Goal: Find specific page/section: Find specific page/section

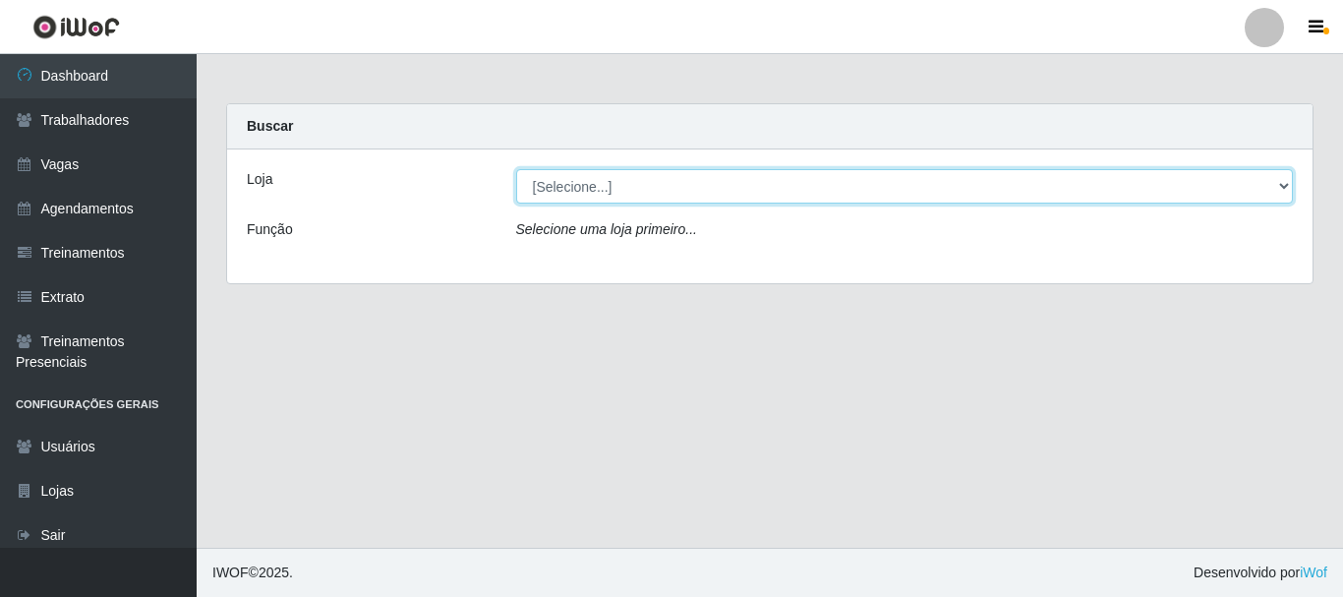
click at [616, 174] on select "[Selecione...] SuperFácil Atacado - [PERSON_NAME]" at bounding box center [905, 186] width 778 height 34
select select "399"
click at [516, 169] on select "[Selecione...] SuperFácil Atacado - [PERSON_NAME]" at bounding box center [905, 186] width 778 height 34
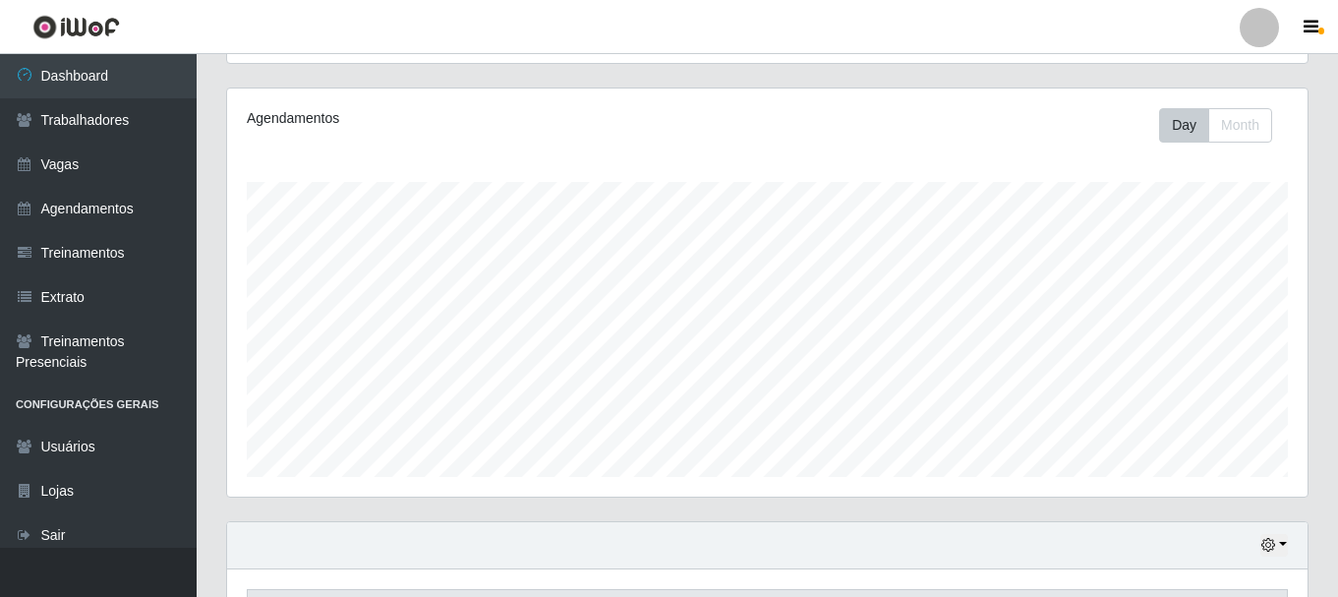
scroll to position [64, 0]
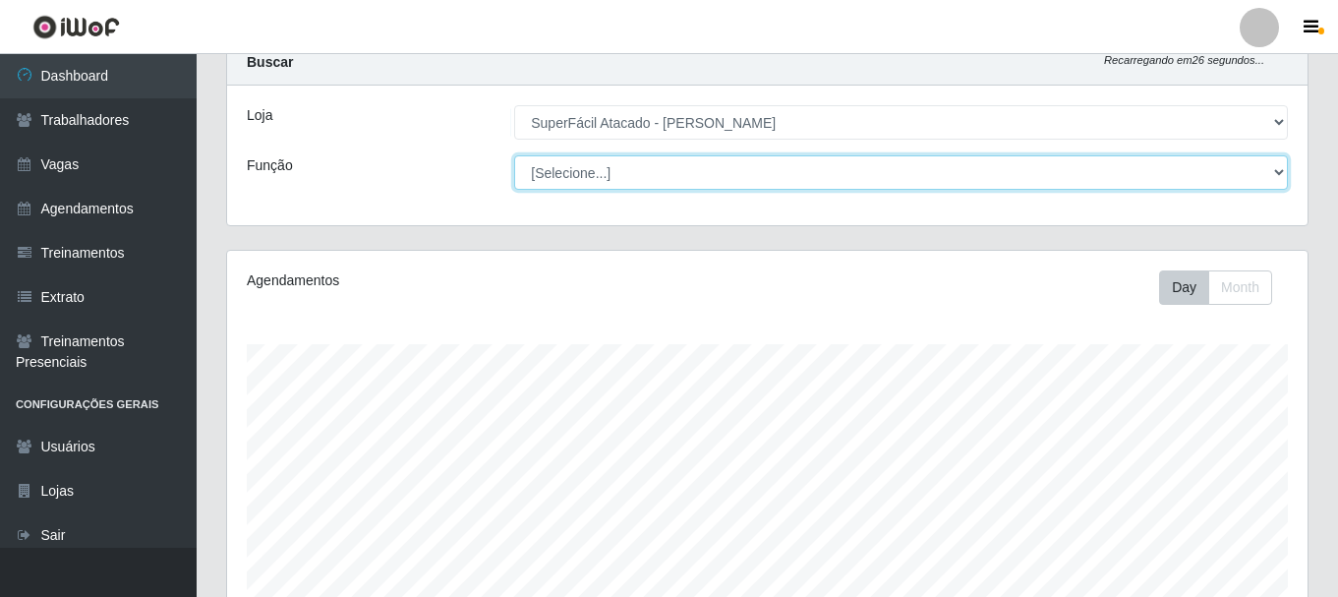
click at [628, 175] on select "[Selecione...] Embalador Embalador + Embalador ++ Operador de Caixa Operador de…" at bounding box center [901, 172] width 774 height 34
click at [628, 173] on select "[Selecione...] Embalador Embalador + Embalador ++ Operador de Caixa Operador de…" at bounding box center [901, 172] width 774 height 34
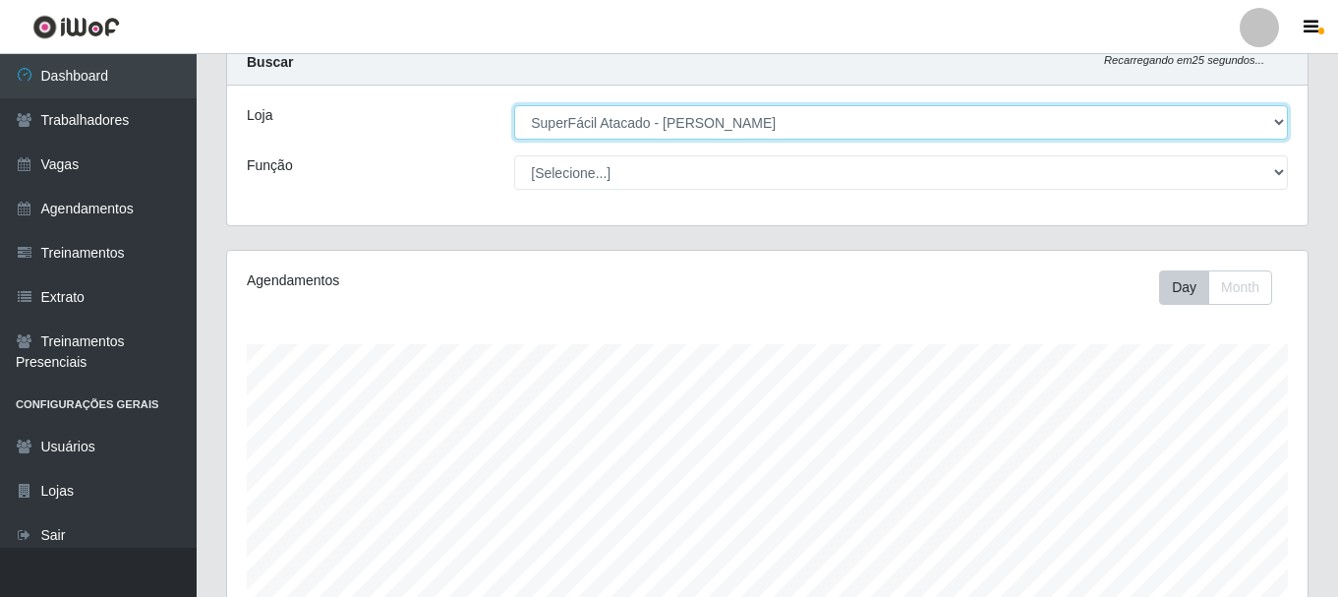
click at [695, 131] on select "[Selecione...] SuperFácil Atacado - [PERSON_NAME]" at bounding box center [901, 122] width 774 height 34
click at [514, 105] on select "[Selecione...] SuperFácil Atacado - [PERSON_NAME]" at bounding box center [901, 122] width 774 height 34
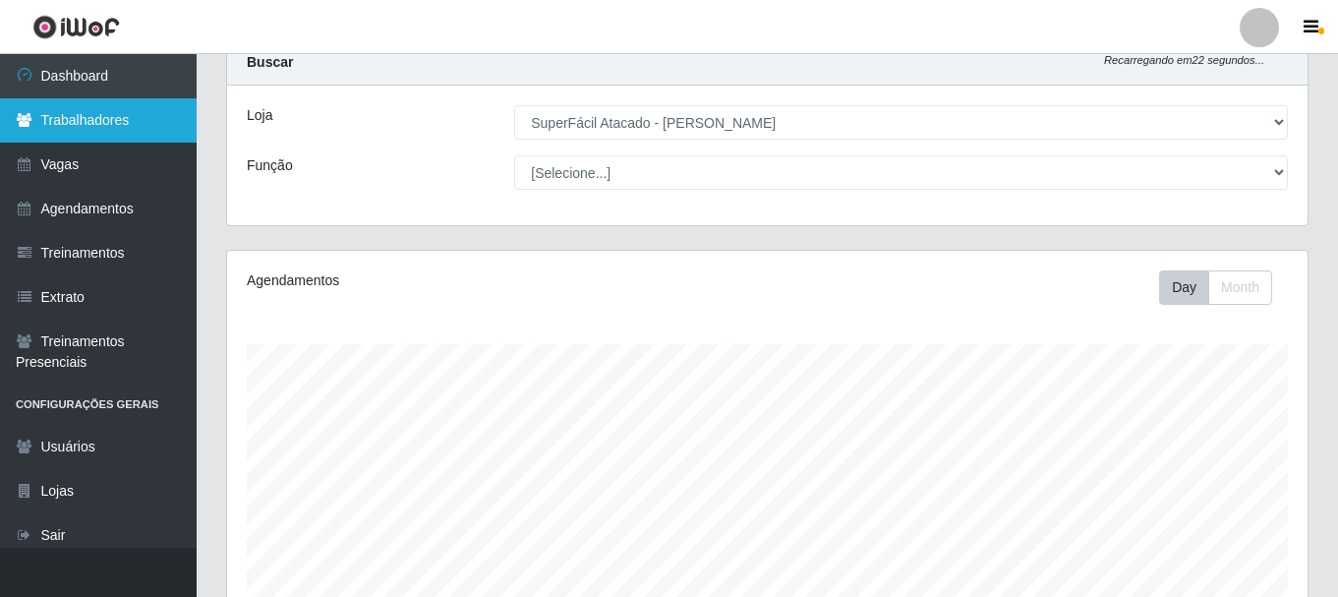
click at [129, 121] on link "Trabalhadores" at bounding box center [98, 120] width 197 height 44
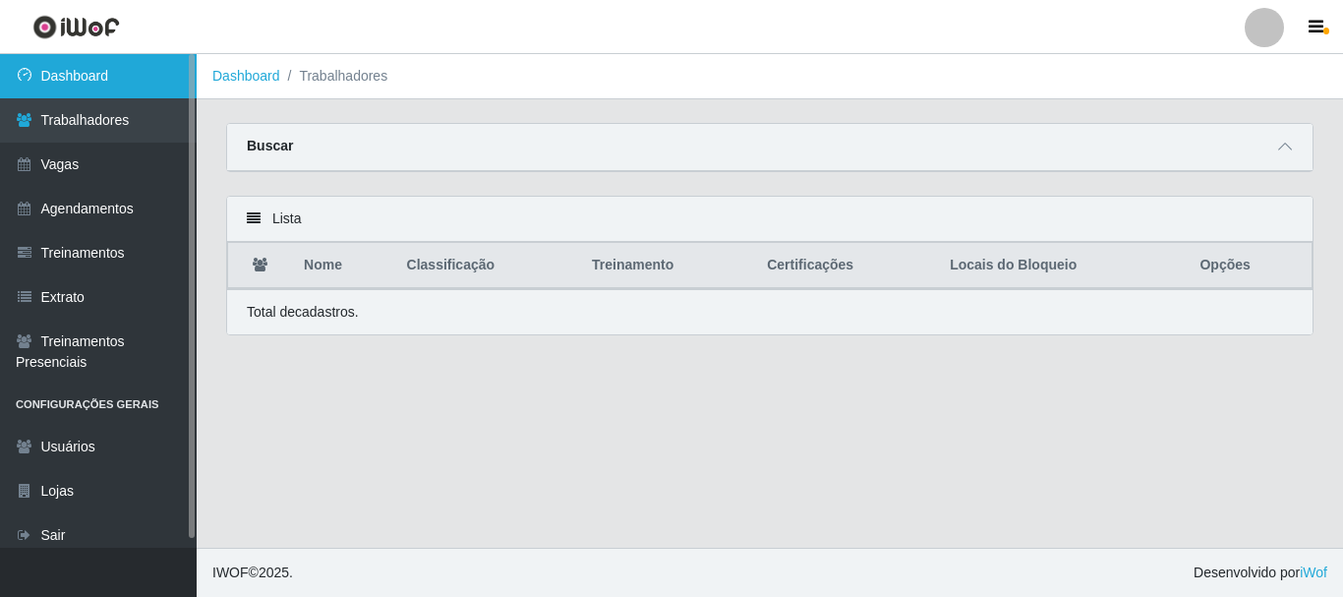
click at [92, 83] on link "Dashboard" at bounding box center [98, 76] width 197 height 44
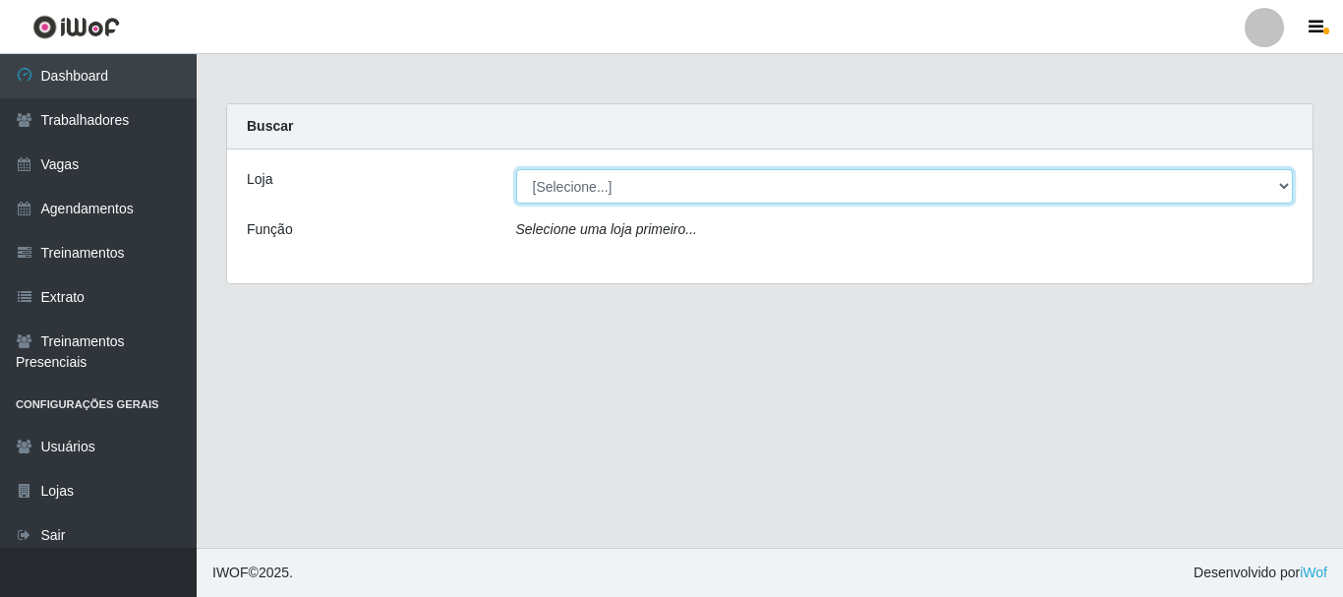
click at [575, 184] on select "[Selecione...] SuperFácil Atacado - [PERSON_NAME]" at bounding box center [905, 186] width 778 height 34
select select "399"
click at [516, 169] on select "[Selecione...] SuperFácil Atacado - [PERSON_NAME]" at bounding box center [905, 186] width 778 height 34
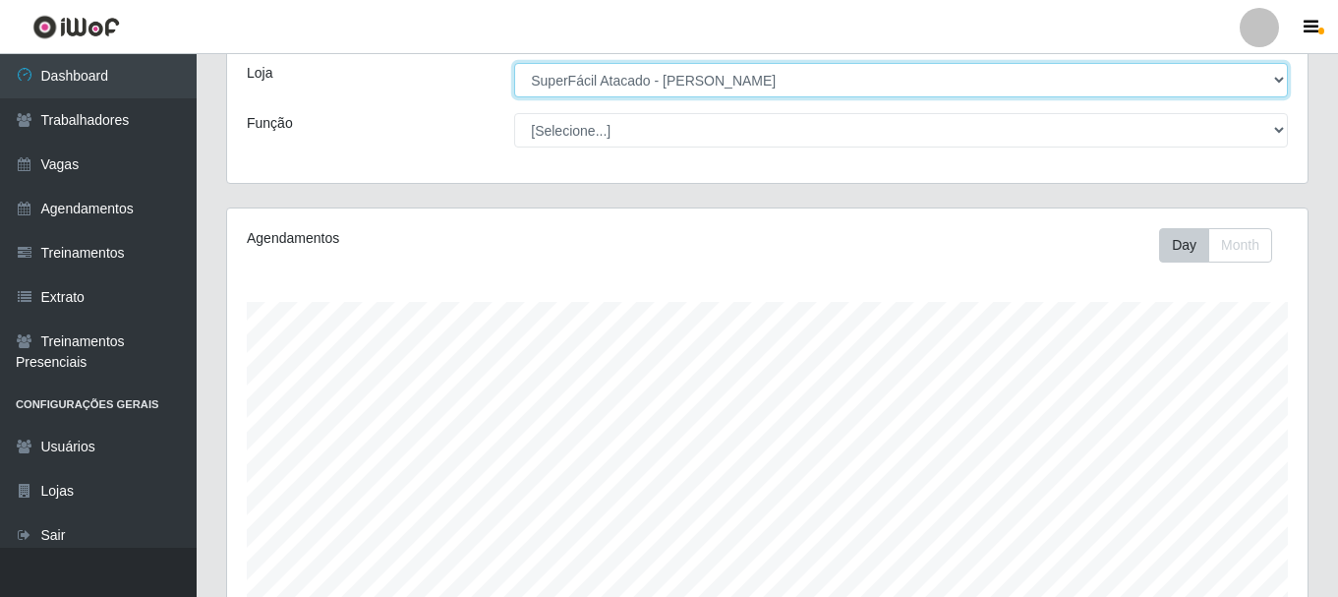
scroll to position [359, 0]
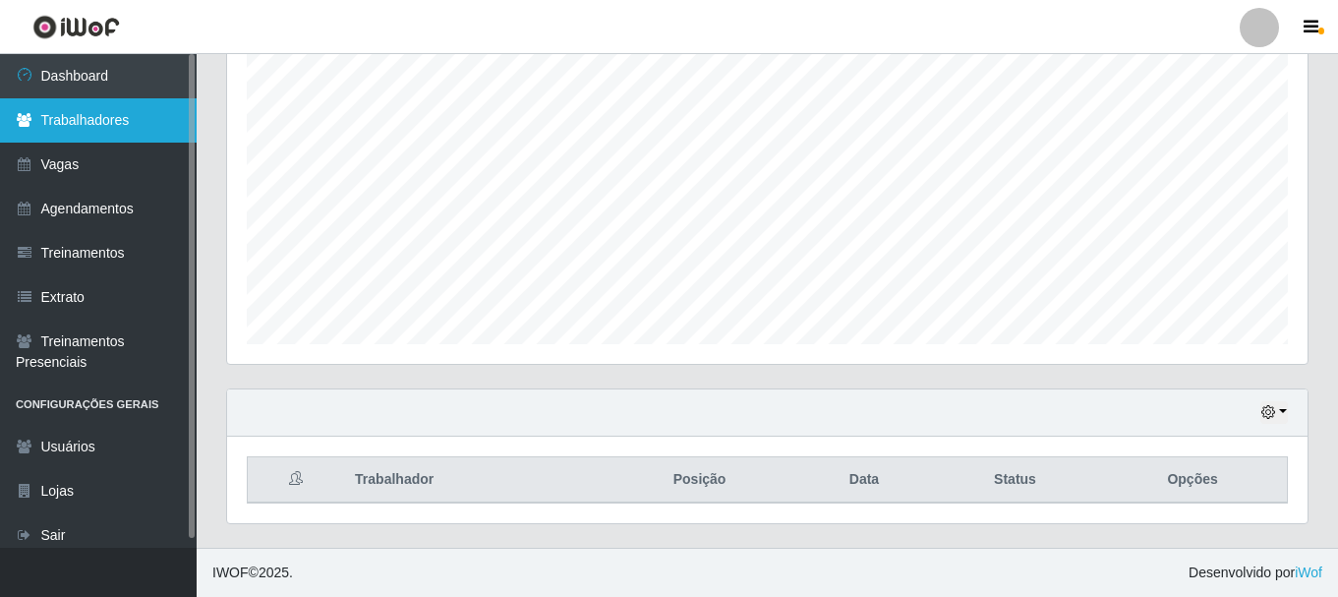
click at [135, 113] on link "Trabalhadores" at bounding box center [98, 120] width 197 height 44
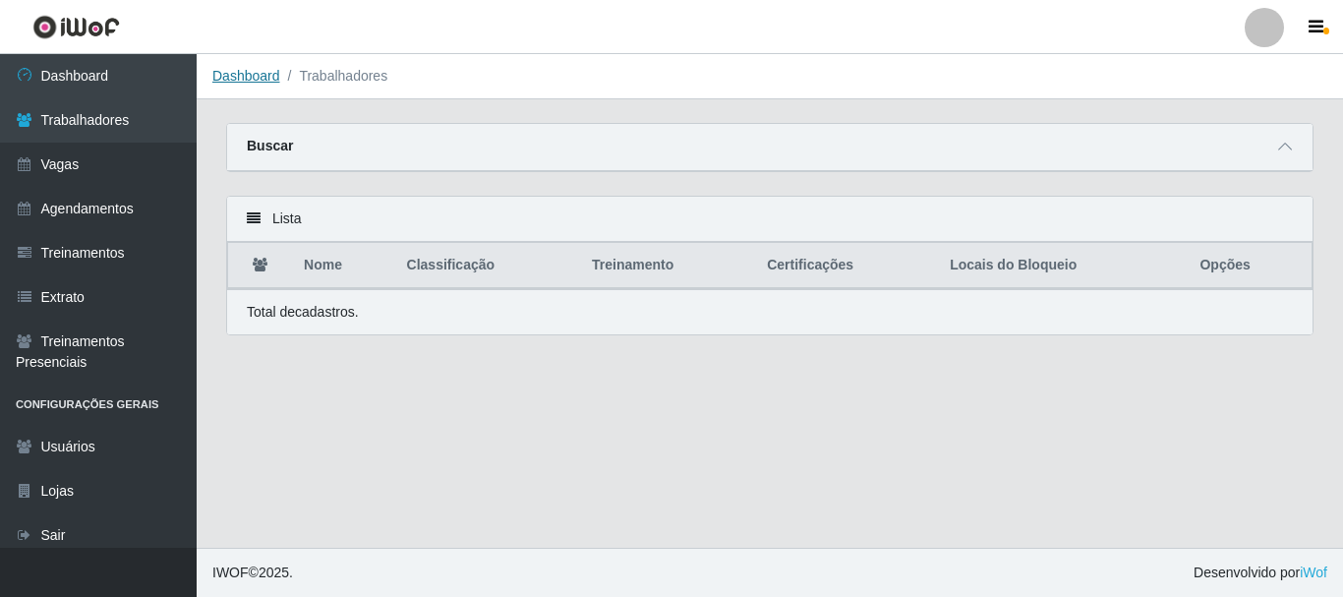
click at [247, 83] on link "Dashboard" at bounding box center [246, 76] width 68 height 16
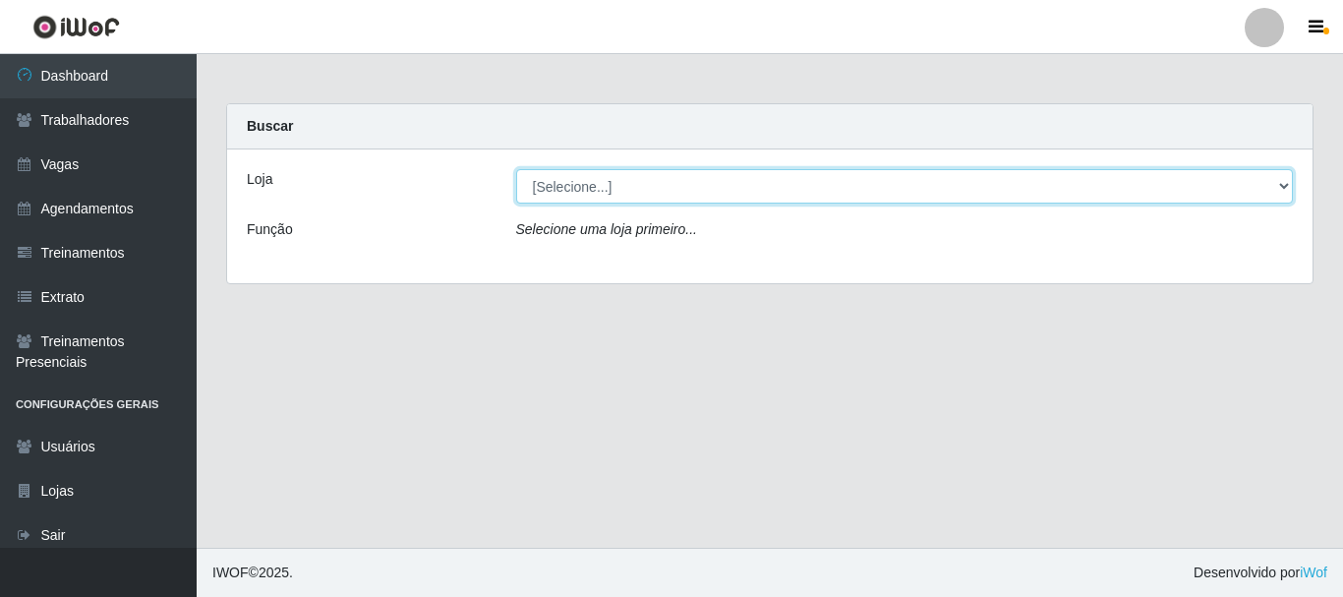
click at [556, 187] on select "[Selecione...] SuperFácil Atacado - [PERSON_NAME]" at bounding box center [905, 186] width 778 height 34
select select "399"
click at [516, 169] on select "[Selecione...] SuperFácil Atacado - [PERSON_NAME]" at bounding box center [905, 186] width 778 height 34
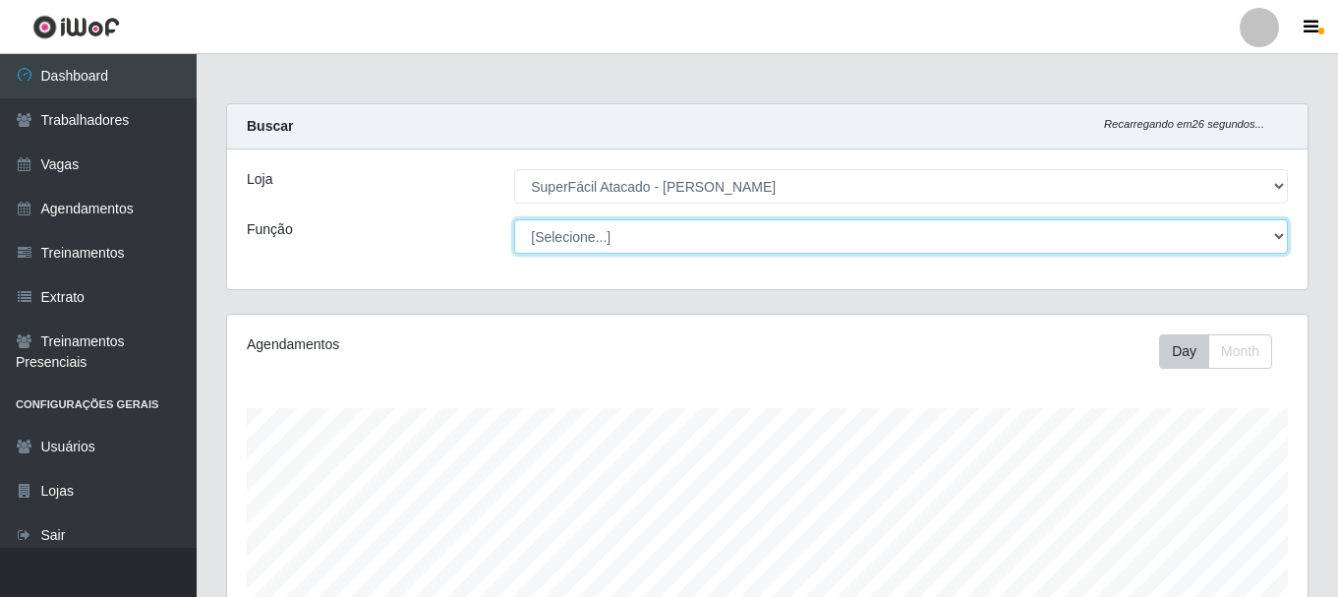
click at [598, 242] on select "[Selecione...] Embalador Embalador + Embalador ++ Operador de Caixa Operador de…" at bounding box center [901, 236] width 774 height 34
select select "22"
click at [514, 219] on select "[Selecione...] Embalador Embalador + Embalador ++ Operador de Caixa Operador de…" at bounding box center [901, 236] width 774 height 34
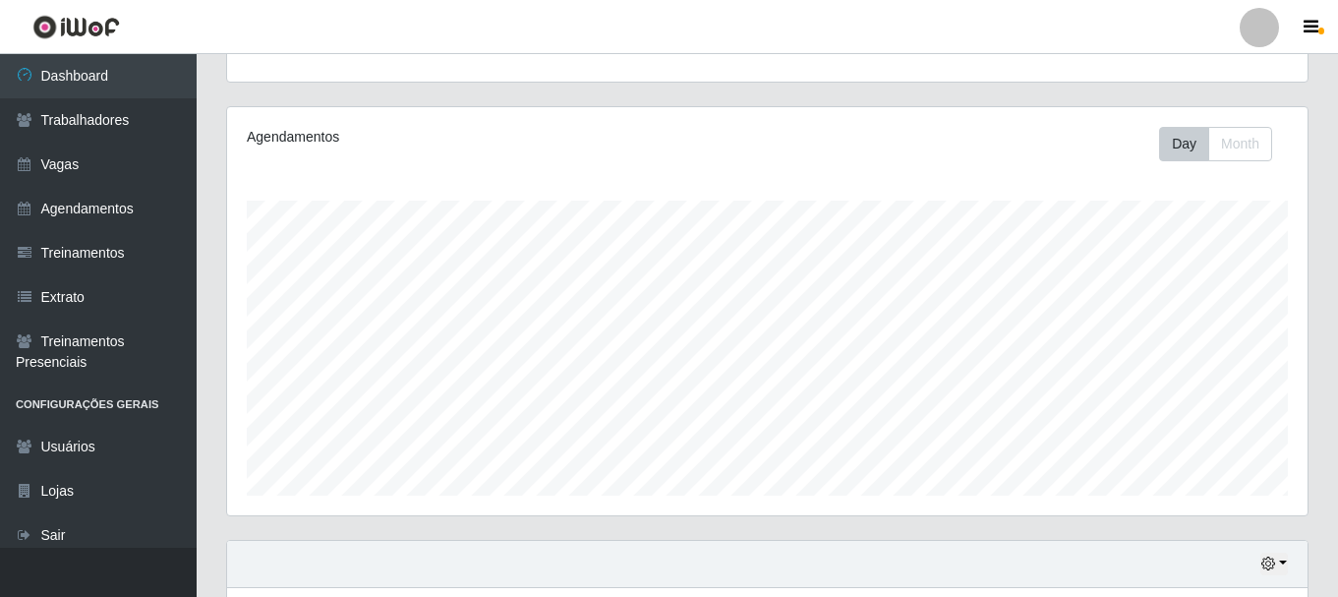
scroll to position [359, 0]
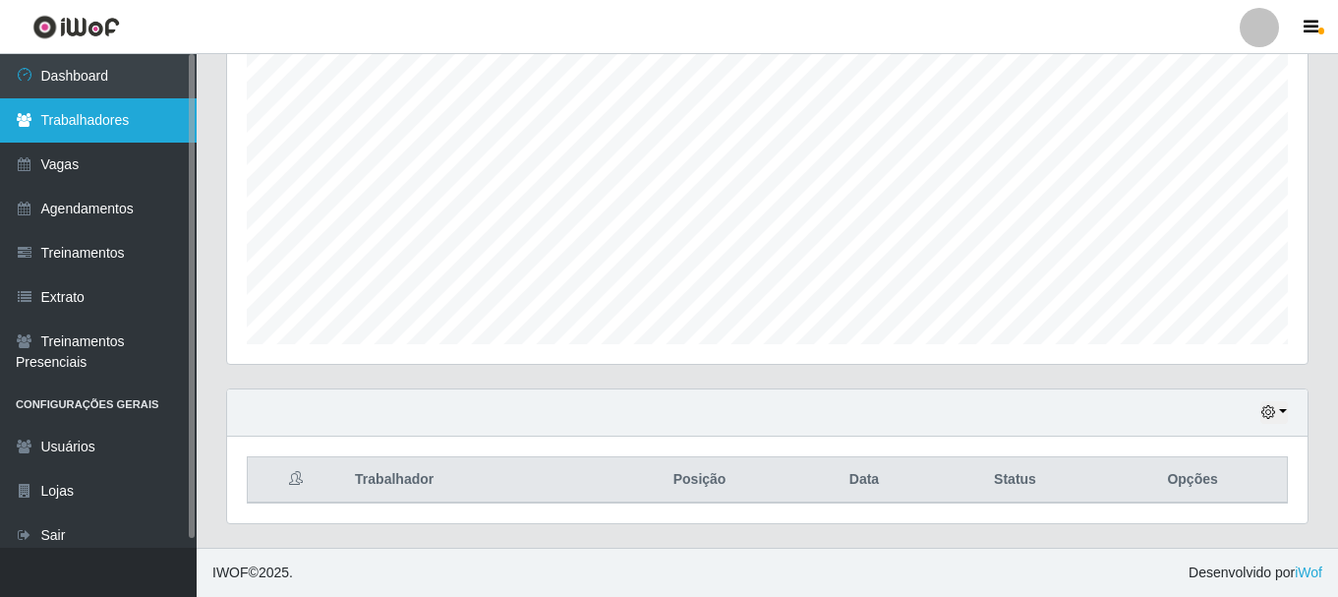
click at [53, 110] on link "Trabalhadores" at bounding box center [98, 120] width 197 height 44
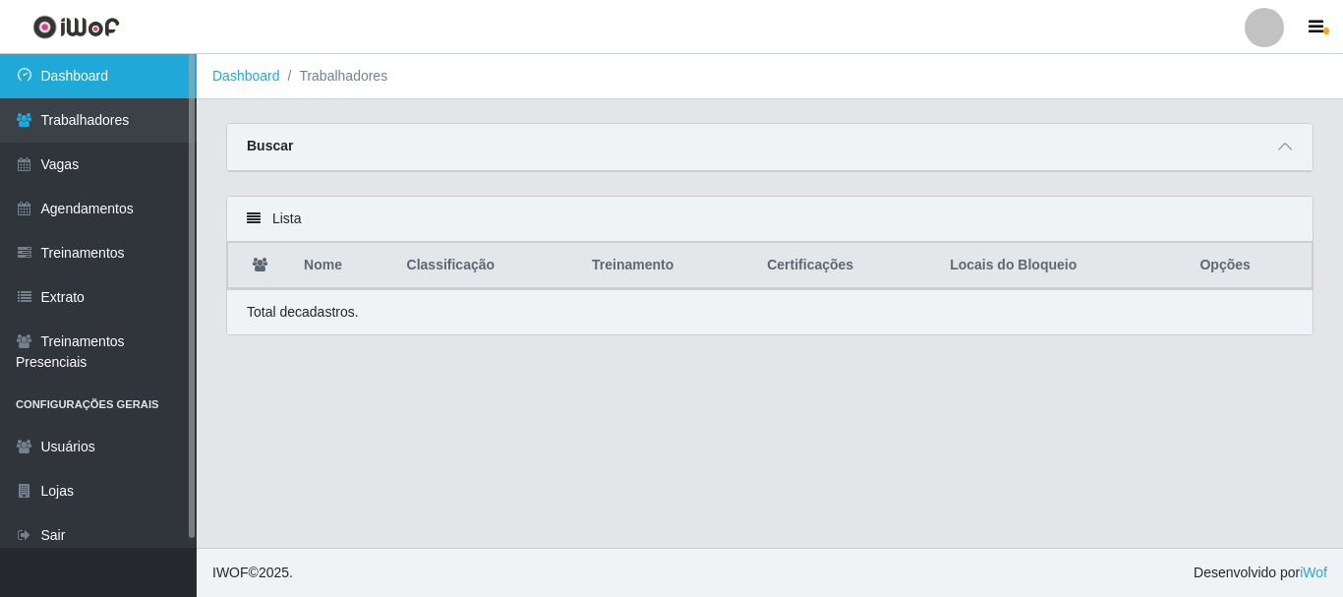
click at [59, 73] on link "Dashboard" at bounding box center [98, 76] width 197 height 44
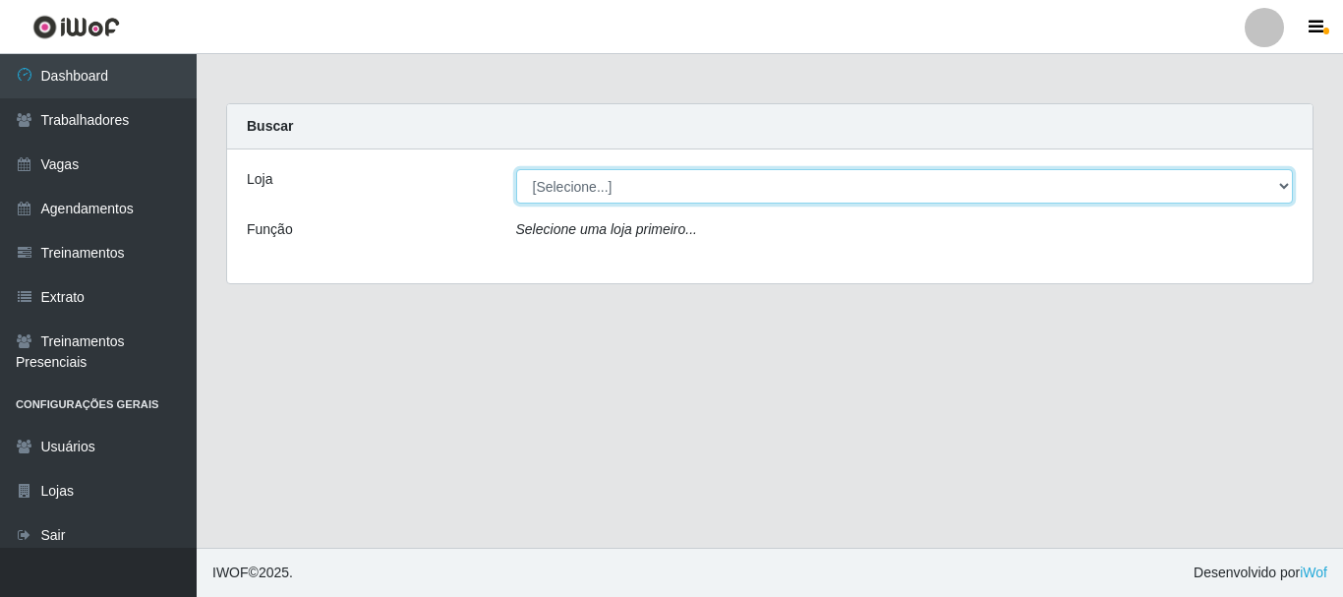
click at [595, 185] on select "[Selecione...] SuperFácil Atacado - [PERSON_NAME]" at bounding box center [905, 186] width 778 height 34
click at [614, 185] on select "[Selecione...] SuperFácil Atacado - [PERSON_NAME]" at bounding box center [905, 186] width 778 height 34
select select "399"
click at [516, 169] on select "[Selecione...] SuperFácil Atacado - [PERSON_NAME]" at bounding box center [905, 186] width 778 height 34
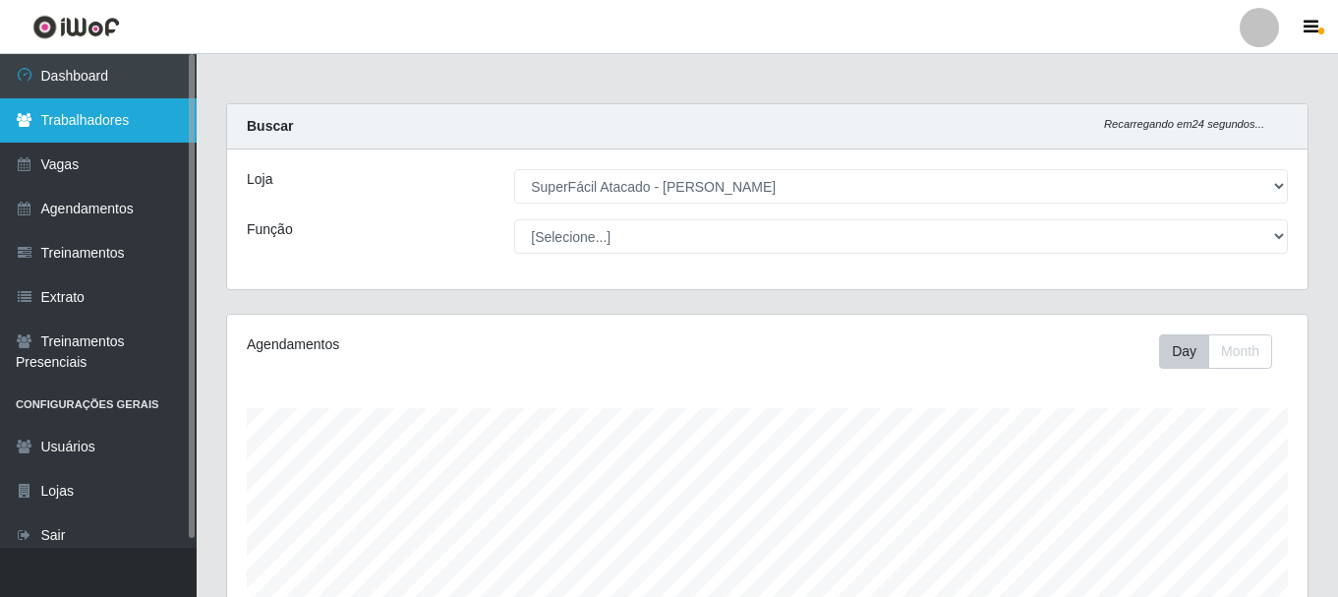
click at [95, 130] on link "Trabalhadores" at bounding box center [98, 120] width 197 height 44
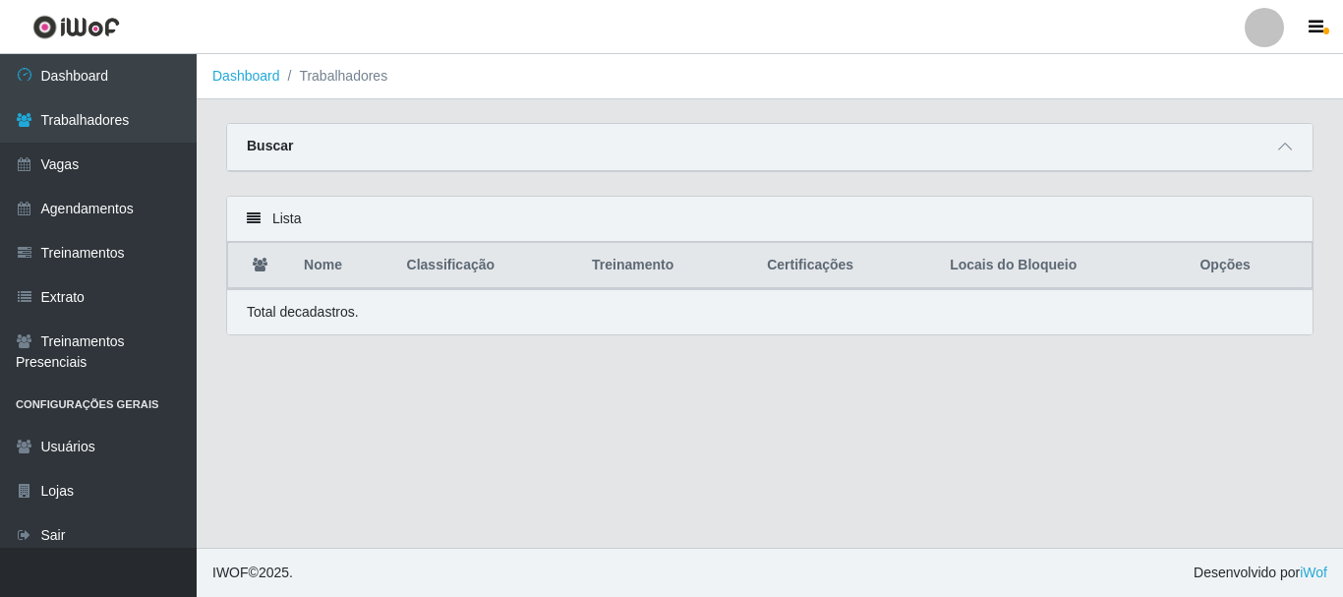
click at [323, 54] on ol "Dashboard Trabalhadores" at bounding box center [770, 76] width 1147 height 45
click at [335, 69] on li "Trabalhadores" at bounding box center [334, 76] width 108 height 21
click at [342, 78] on li "Trabalhadores" at bounding box center [334, 76] width 108 height 21
click at [344, 78] on li "Trabalhadores" at bounding box center [334, 76] width 108 height 21
click at [251, 80] on link "Dashboard" at bounding box center [246, 76] width 68 height 16
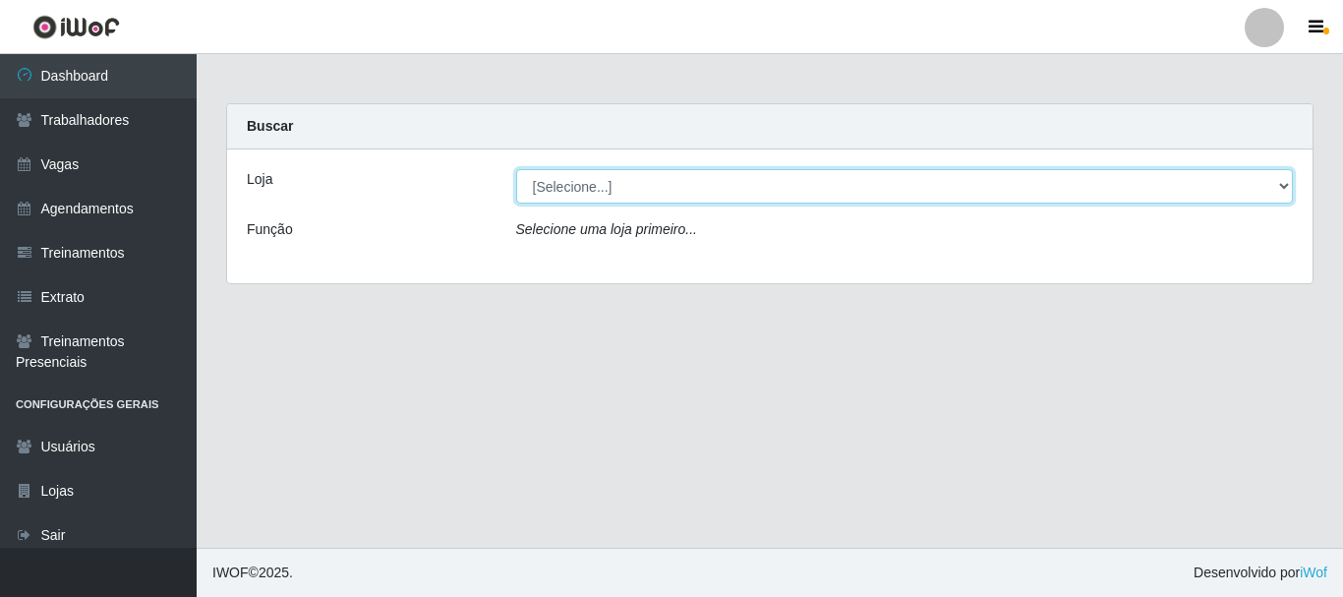
click at [626, 193] on select "[Selecione...] SuperFácil Atacado - [PERSON_NAME]" at bounding box center [905, 186] width 778 height 34
select select "399"
click at [516, 169] on select "[Selecione...] SuperFácil Atacado - [PERSON_NAME]" at bounding box center [905, 186] width 778 height 34
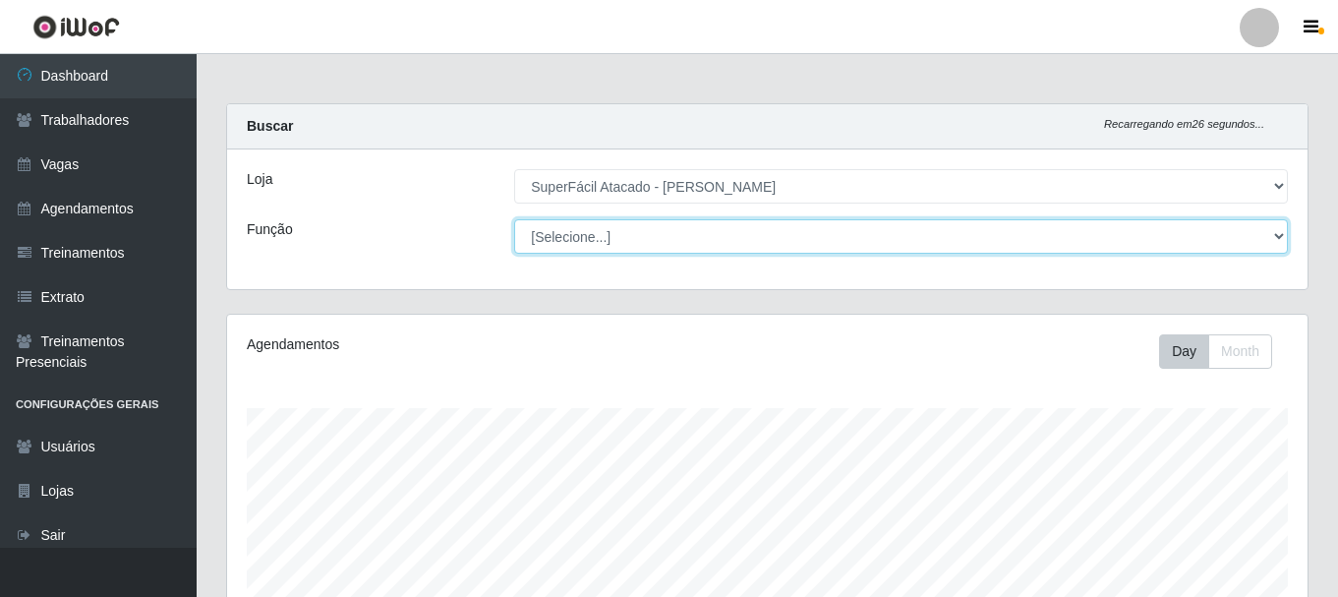
click at [1221, 237] on select "[Selecione...] Embalador Embalador + Embalador ++ Operador de Caixa Operador de…" at bounding box center [901, 236] width 774 height 34
select select "72"
click at [514, 219] on select "[Selecione...] Embalador Embalador + Embalador ++ Operador de Caixa Operador de…" at bounding box center [901, 236] width 774 height 34
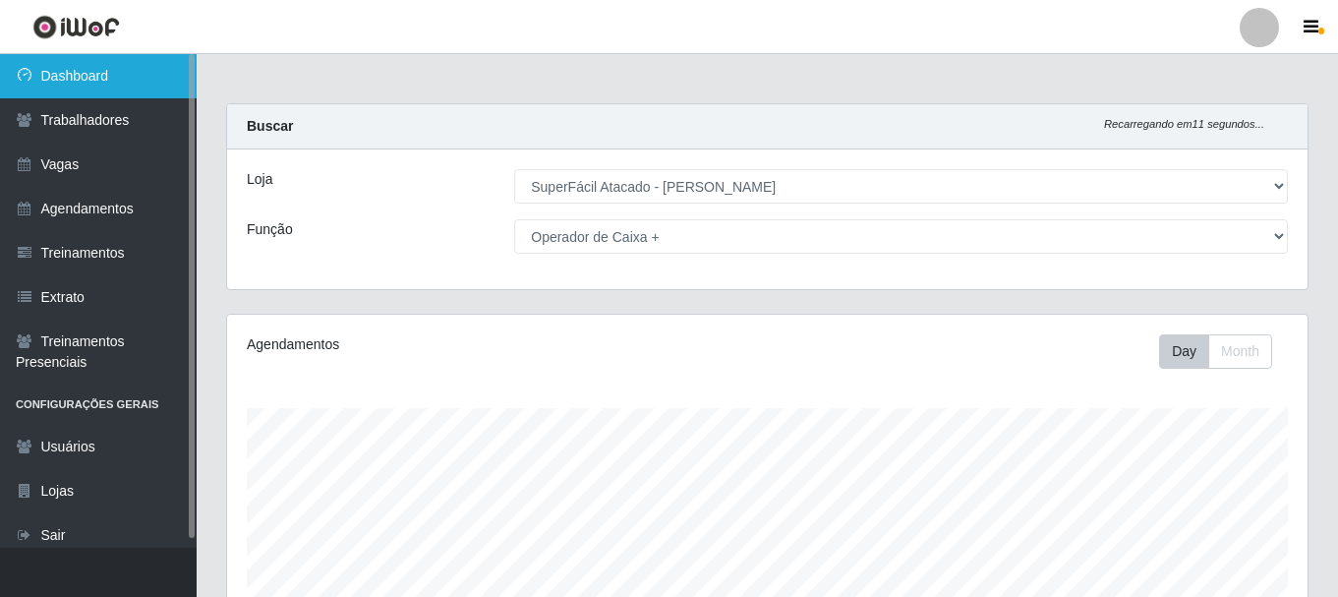
click at [79, 85] on link "Dashboard" at bounding box center [98, 76] width 197 height 44
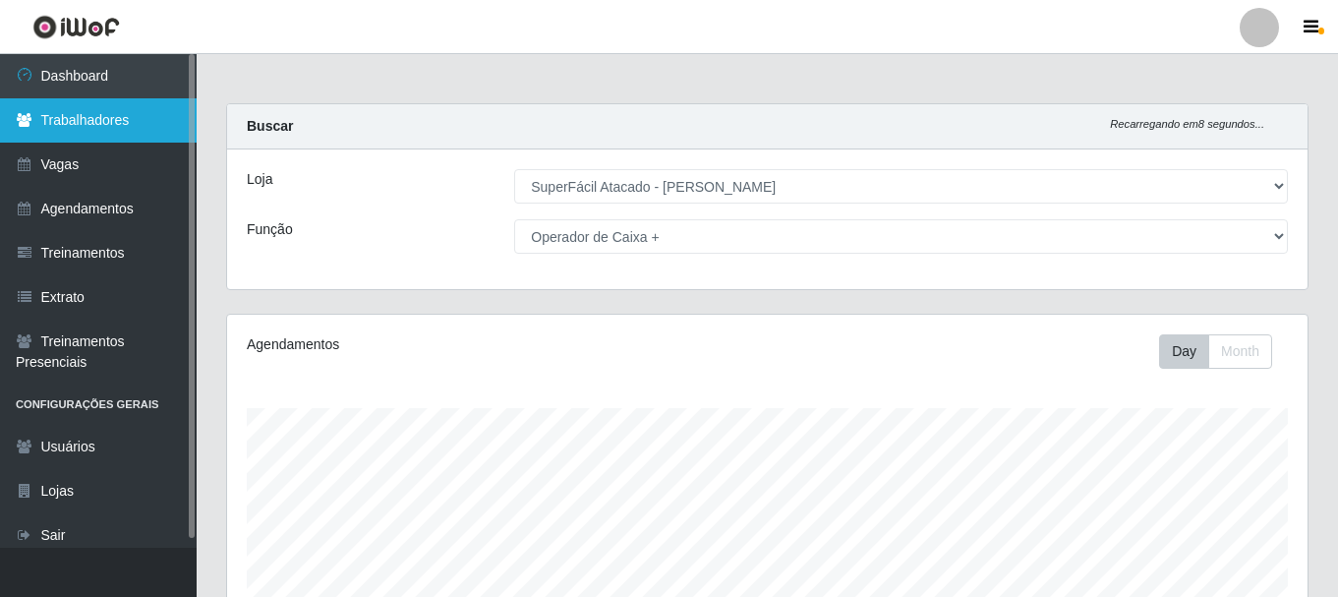
click at [100, 111] on link "Trabalhadores" at bounding box center [98, 120] width 197 height 44
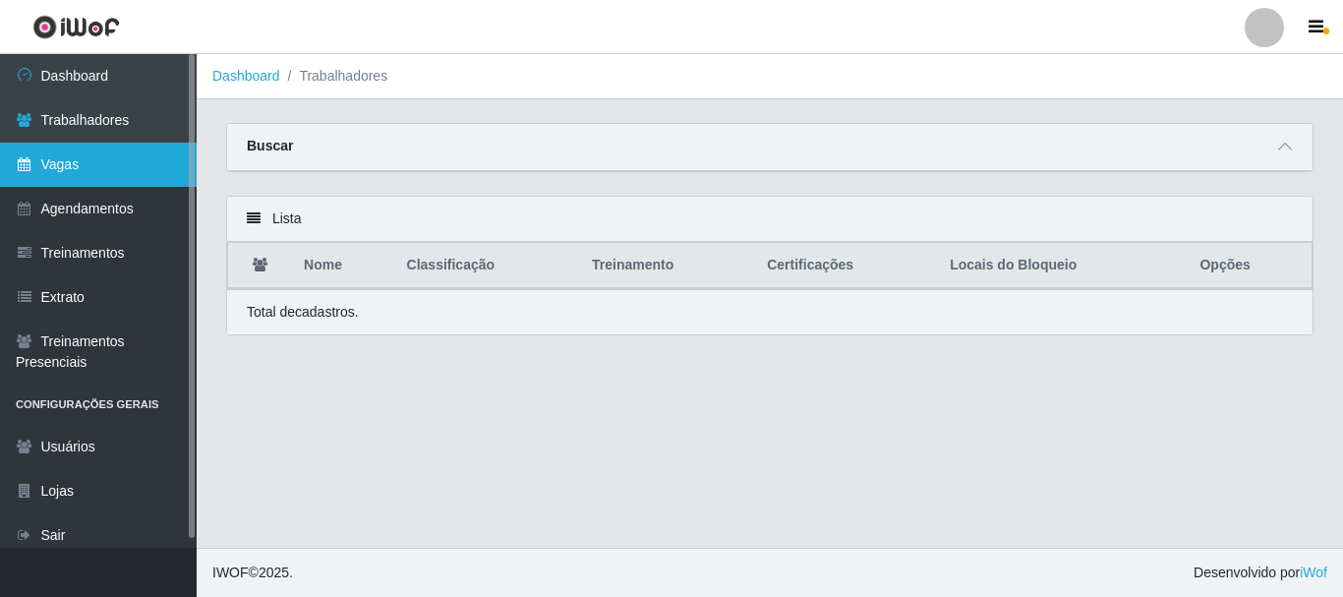
click at [82, 174] on link "Vagas" at bounding box center [98, 165] width 197 height 44
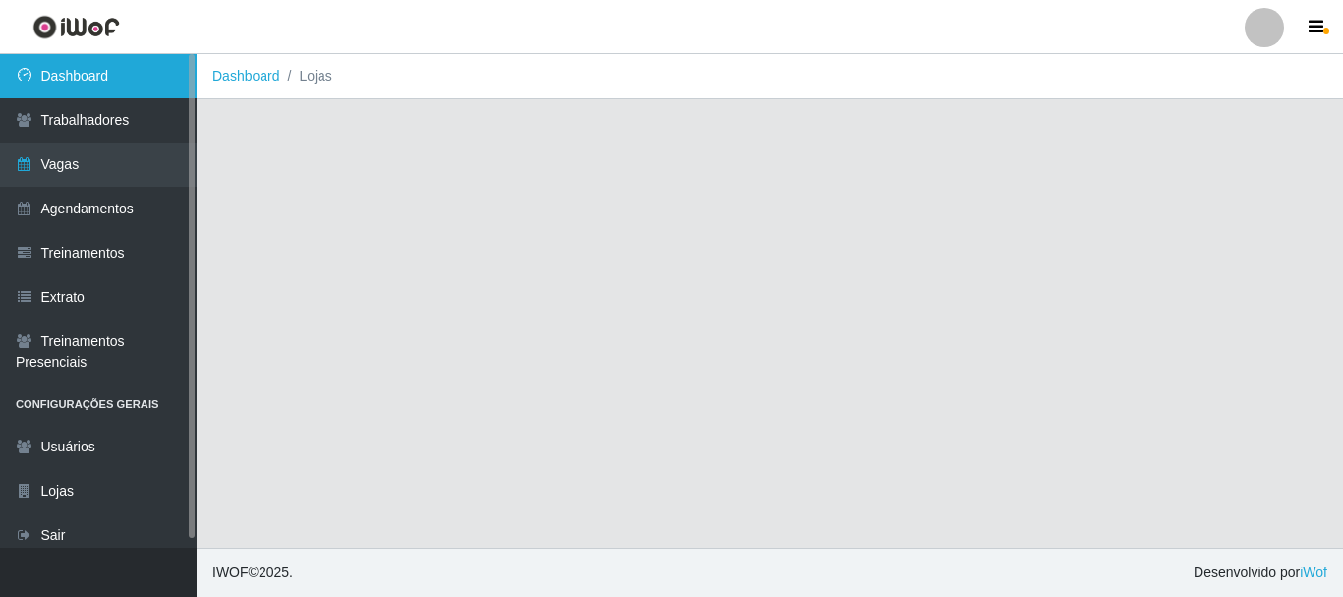
click at [93, 83] on link "Dashboard" at bounding box center [98, 76] width 197 height 44
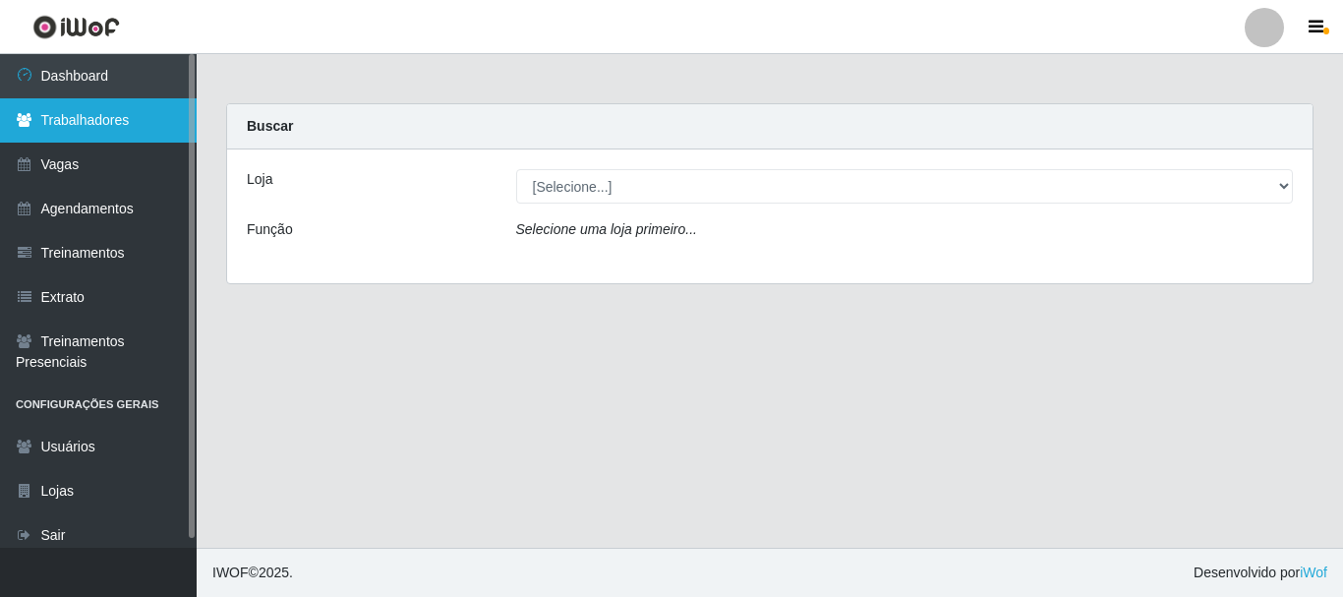
click at [104, 114] on link "Trabalhadores" at bounding box center [98, 120] width 197 height 44
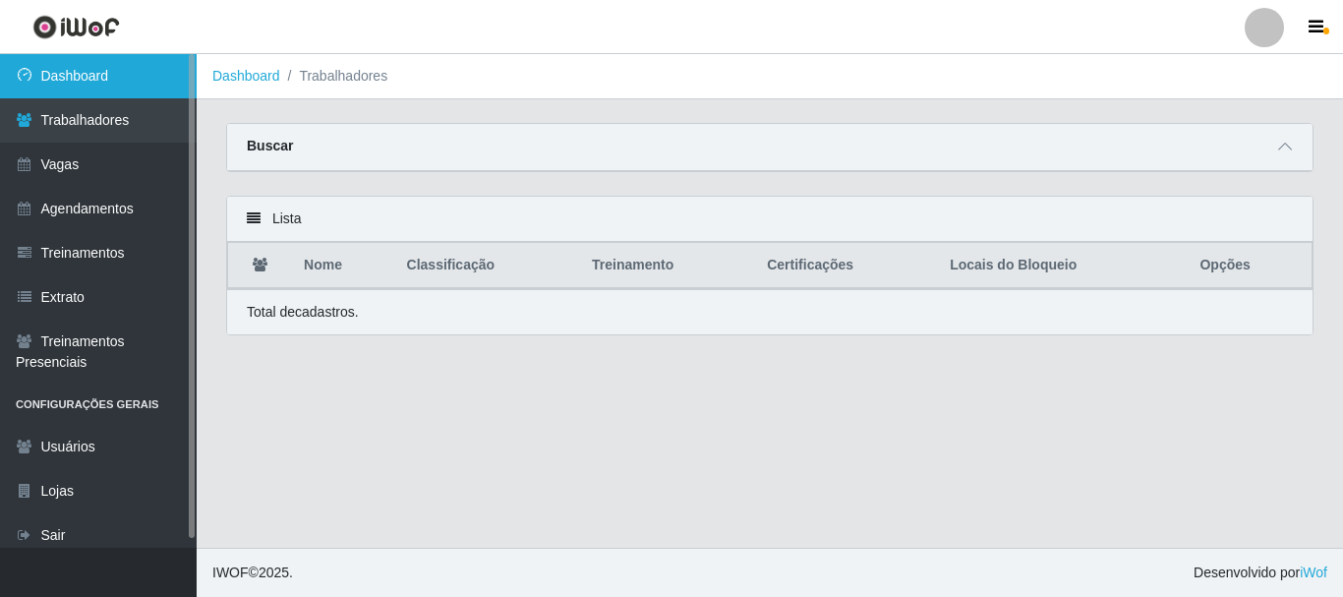
click at [116, 72] on link "Dashboard" at bounding box center [98, 76] width 197 height 44
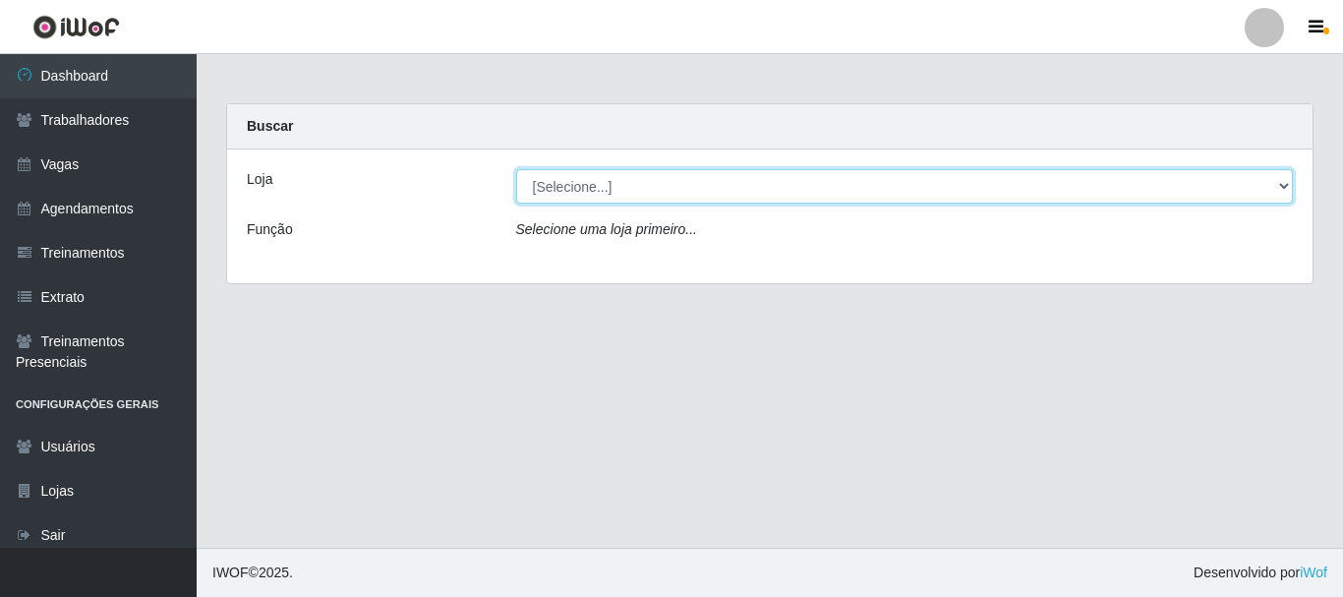
click at [610, 180] on select "[Selecione...] SuperFácil Atacado - [PERSON_NAME]" at bounding box center [905, 186] width 778 height 34
select select "399"
click at [516, 169] on select "[Selecione...] SuperFácil Atacado - [PERSON_NAME]" at bounding box center [905, 186] width 778 height 34
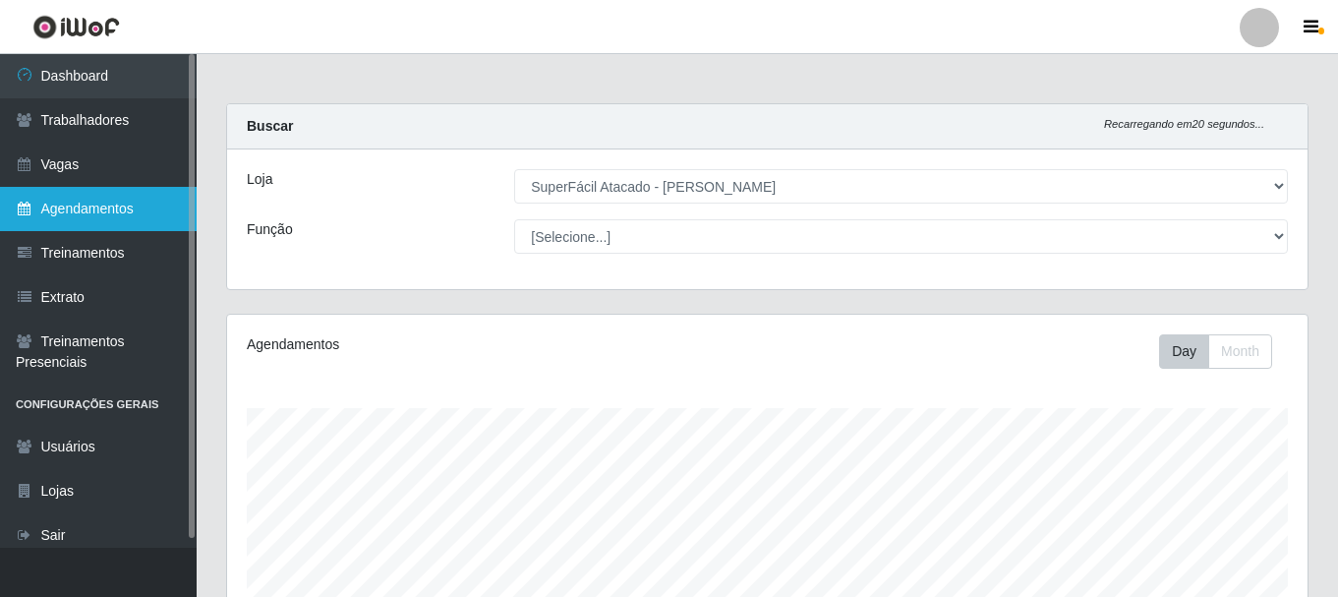
click at [82, 205] on link "Agendamentos" at bounding box center [98, 209] width 197 height 44
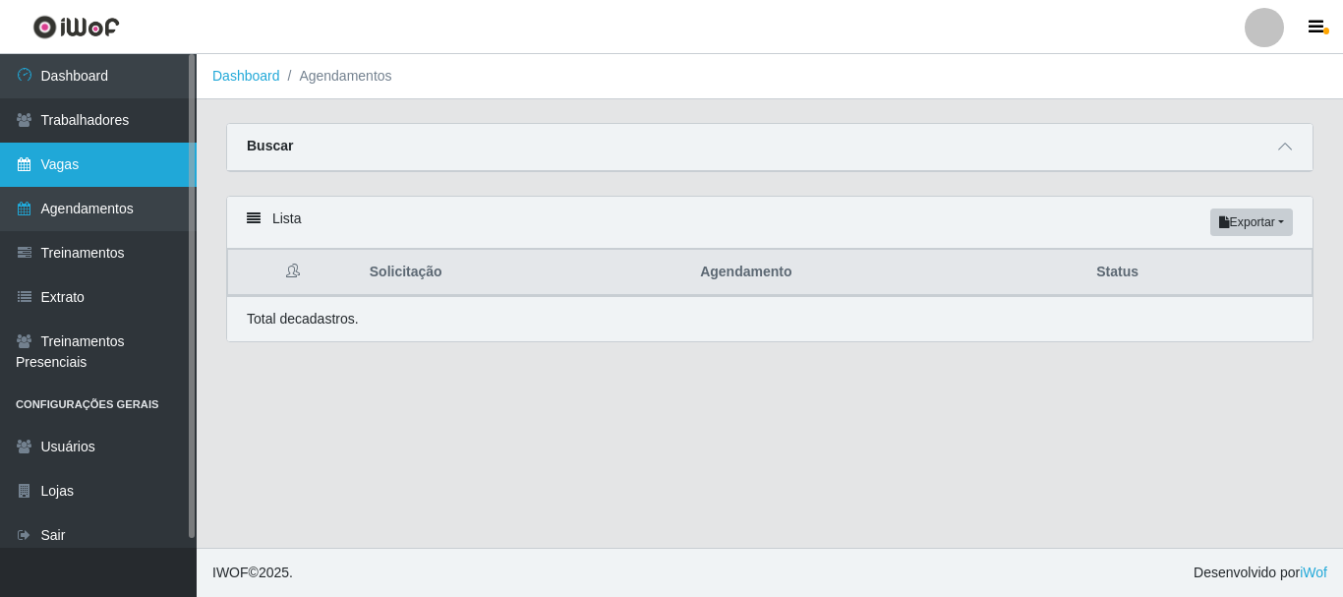
click at [71, 172] on link "Vagas" at bounding box center [98, 165] width 197 height 44
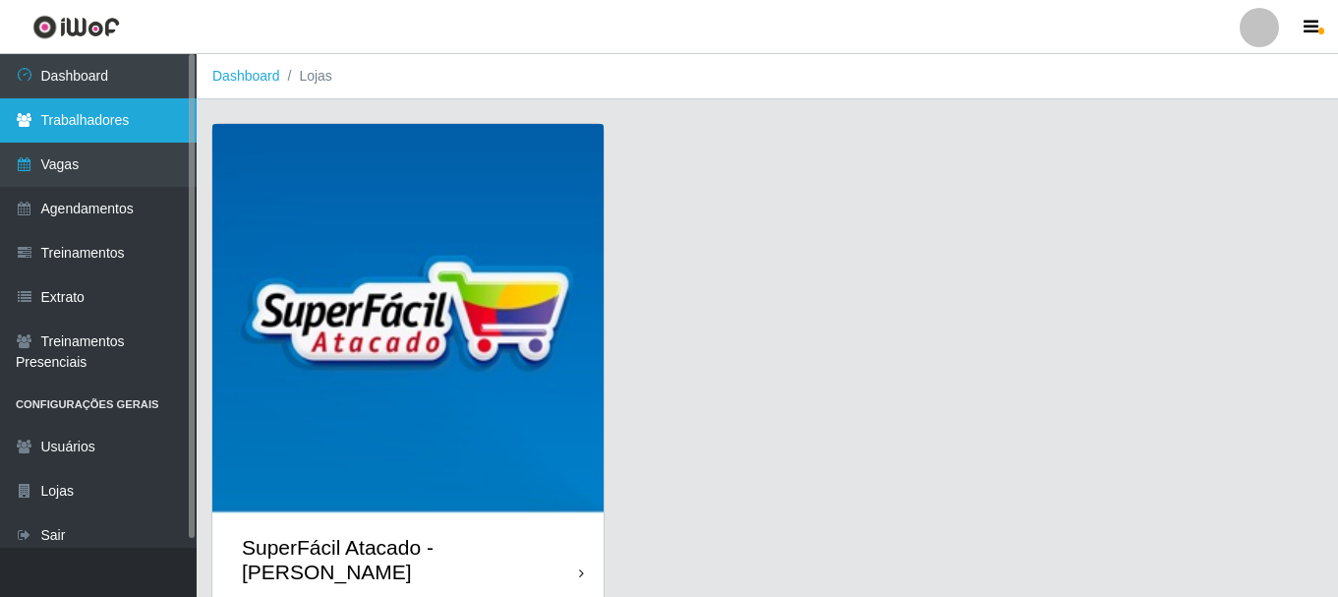
click at [95, 125] on link "Trabalhadores" at bounding box center [98, 120] width 197 height 44
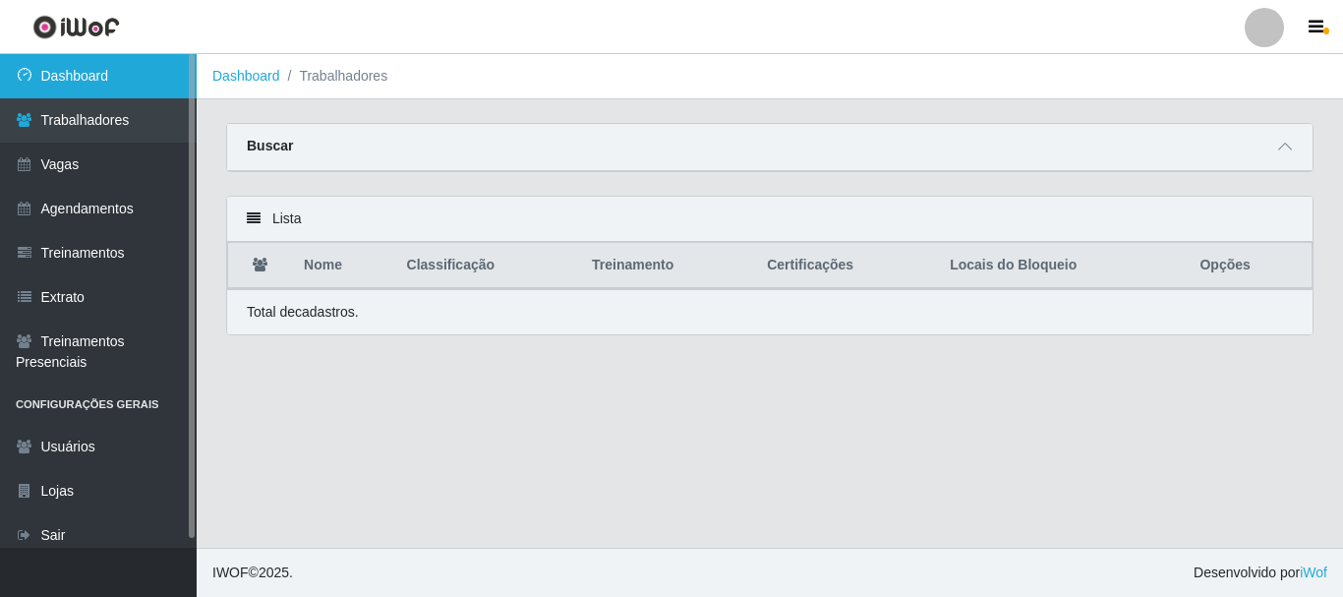
click at [92, 84] on link "Dashboard" at bounding box center [98, 76] width 197 height 44
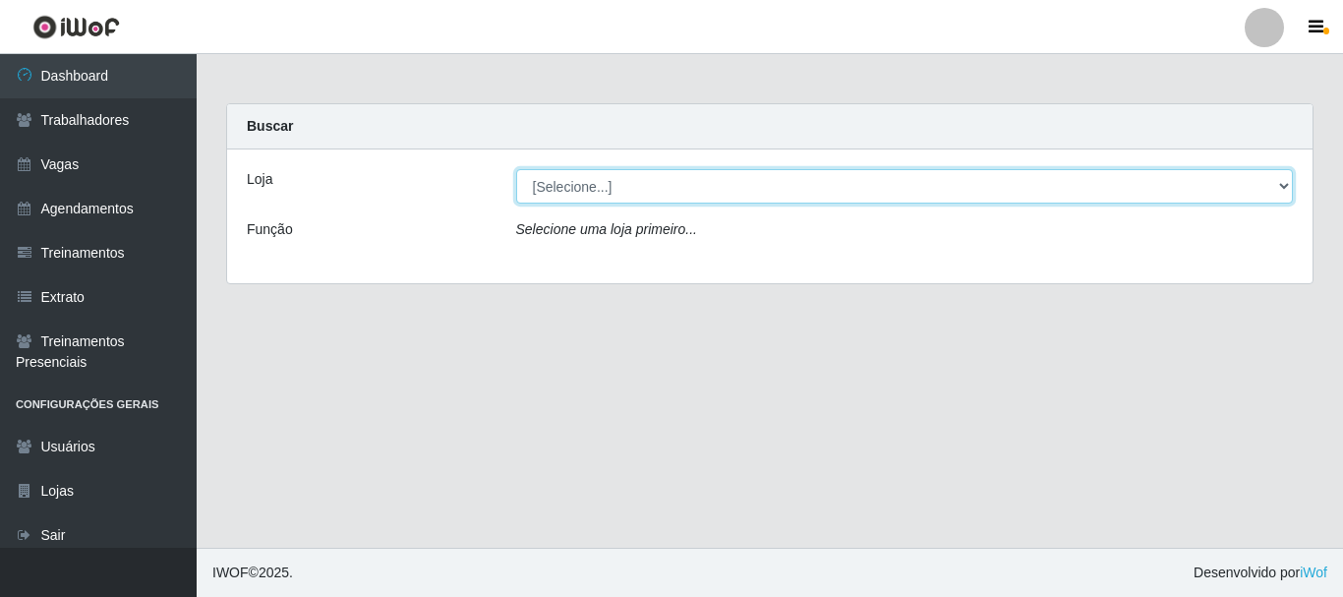
click at [593, 201] on select "[Selecione...] SuperFácil Atacado - [PERSON_NAME]" at bounding box center [905, 186] width 778 height 34
select select "399"
click at [516, 169] on select "[Selecione...] SuperFácil Atacado - [PERSON_NAME]" at bounding box center [905, 186] width 778 height 34
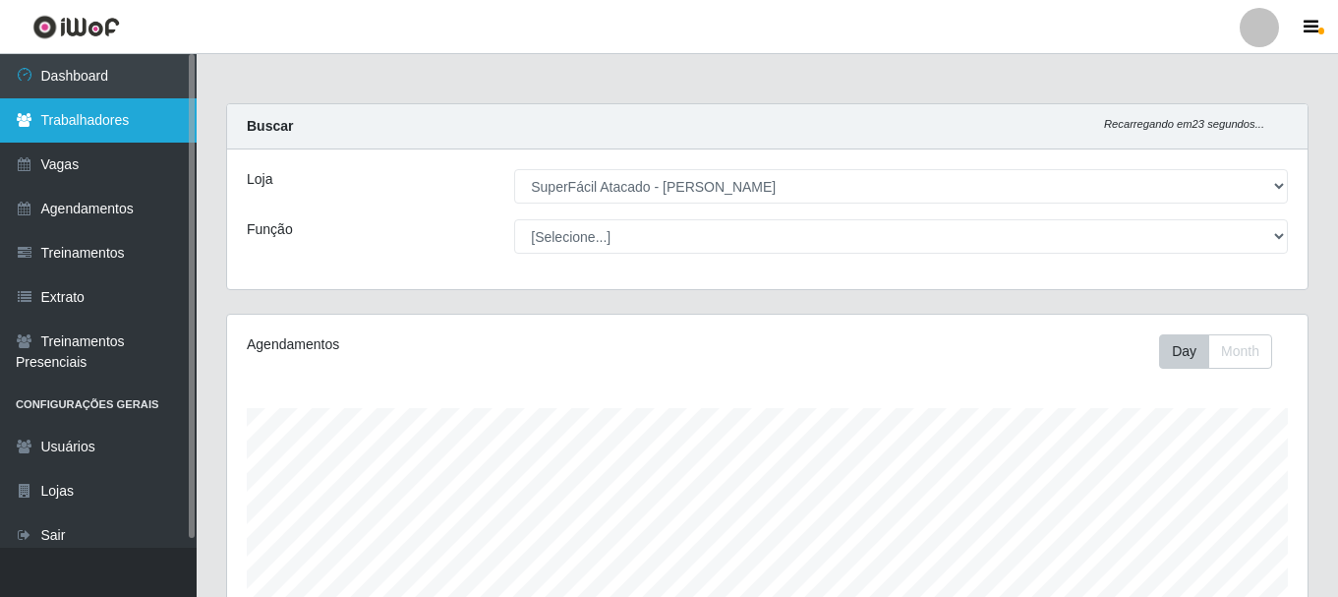
click at [88, 118] on link "Trabalhadores" at bounding box center [98, 120] width 197 height 44
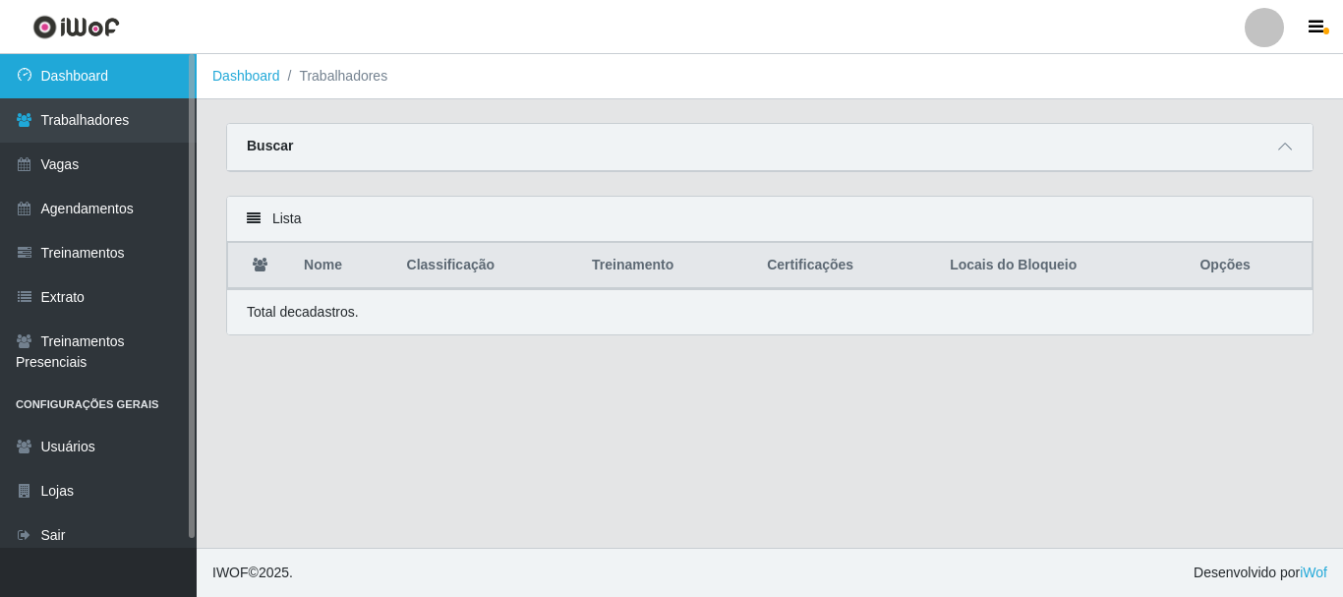
click at [103, 83] on link "Dashboard" at bounding box center [98, 76] width 197 height 44
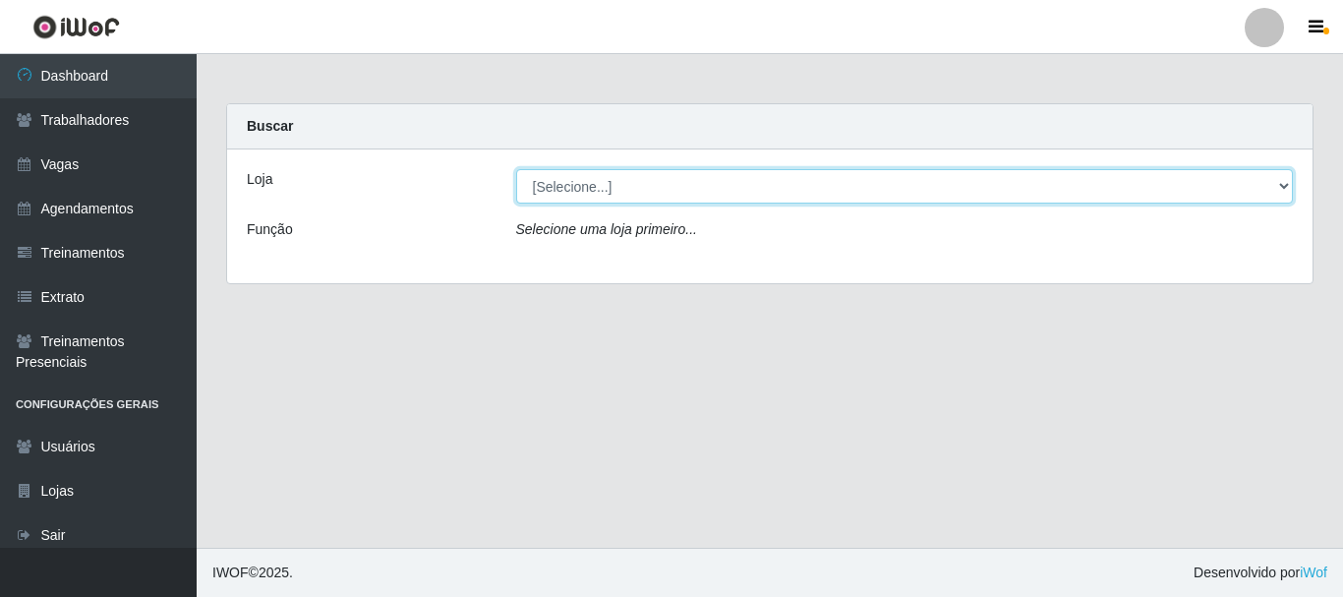
click at [639, 185] on select "[Selecione...] SuperFácil Atacado - [PERSON_NAME]" at bounding box center [905, 186] width 778 height 34
select select "399"
click at [516, 169] on select "[Selecione...] SuperFácil Atacado - [PERSON_NAME]" at bounding box center [905, 186] width 778 height 34
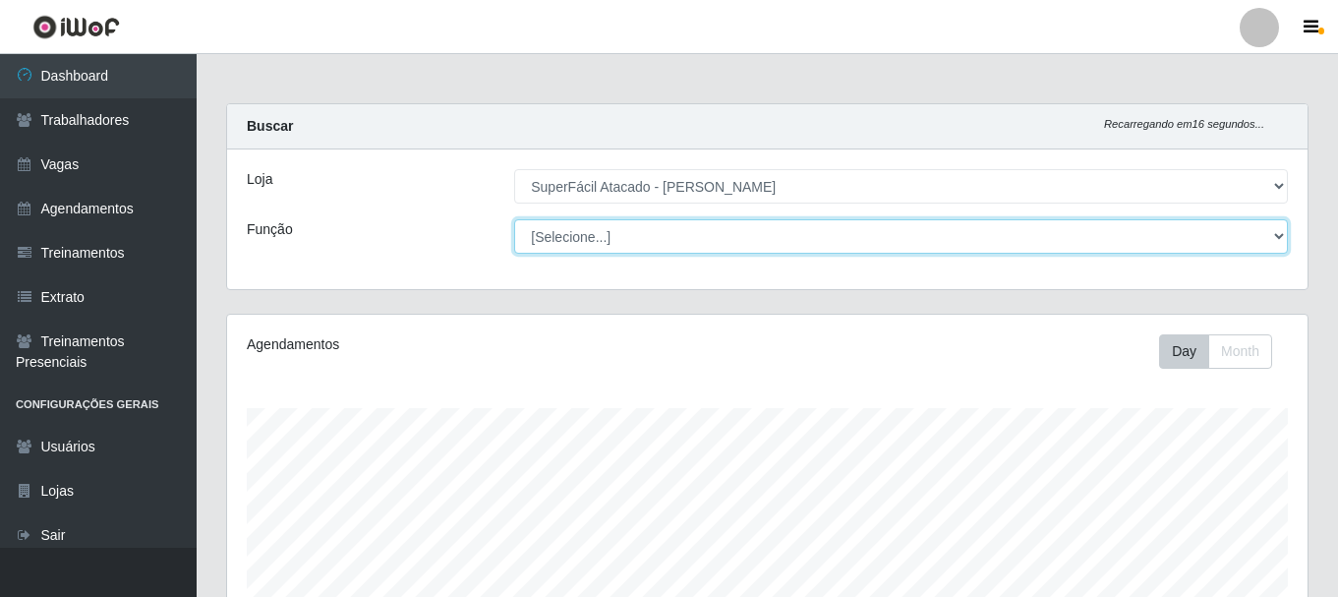
click at [637, 241] on select "[Selecione...] Embalador Embalador + Embalador ++ Operador de Caixa Operador de…" at bounding box center [901, 236] width 774 height 34
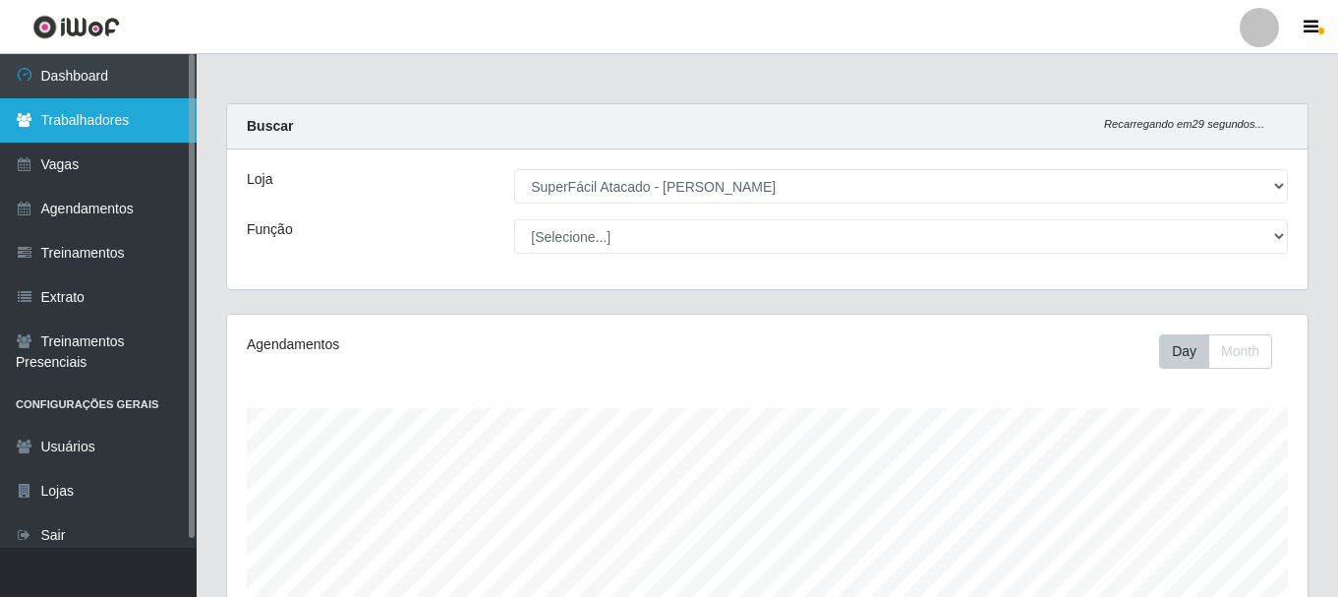
click at [126, 105] on link "Trabalhadores" at bounding box center [98, 120] width 197 height 44
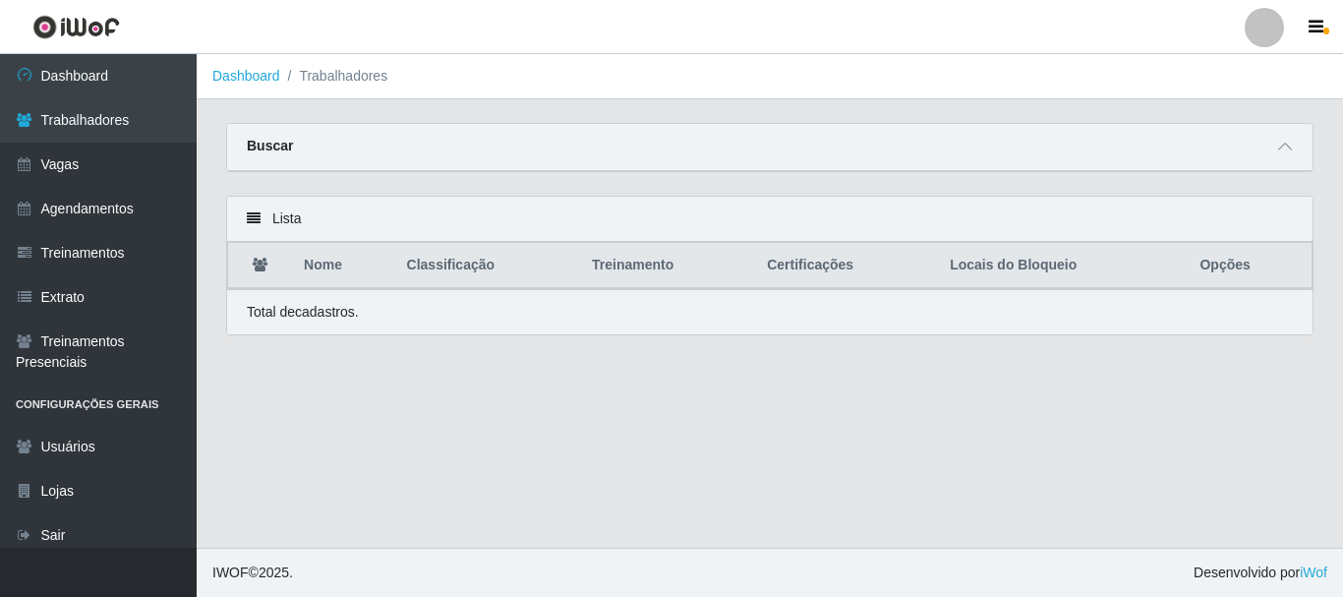
click at [367, 75] on li "Trabalhadores" at bounding box center [334, 76] width 108 height 21
click at [349, 78] on li "Trabalhadores" at bounding box center [334, 76] width 108 height 21
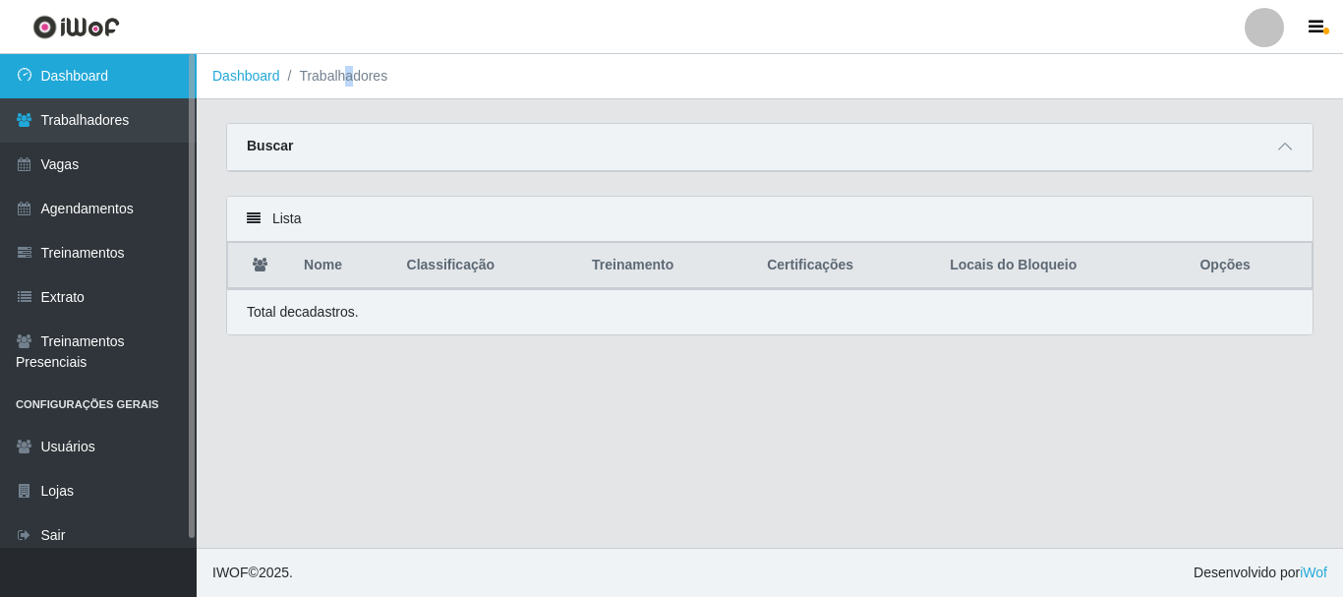
click at [99, 77] on link "Dashboard" at bounding box center [98, 76] width 197 height 44
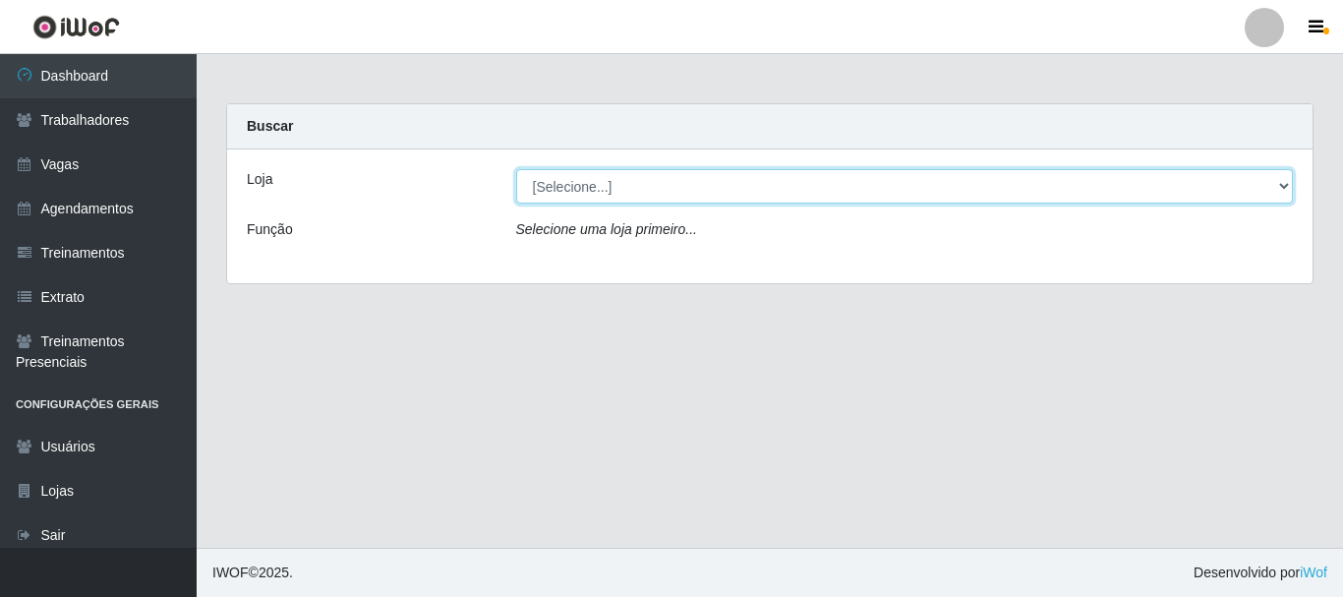
click at [670, 191] on select "[Selecione...] SuperFácil Atacado - [PERSON_NAME]" at bounding box center [905, 186] width 778 height 34
select select "399"
click at [516, 169] on select "[Selecione...] SuperFácil Atacado - [PERSON_NAME]" at bounding box center [905, 186] width 778 height 34
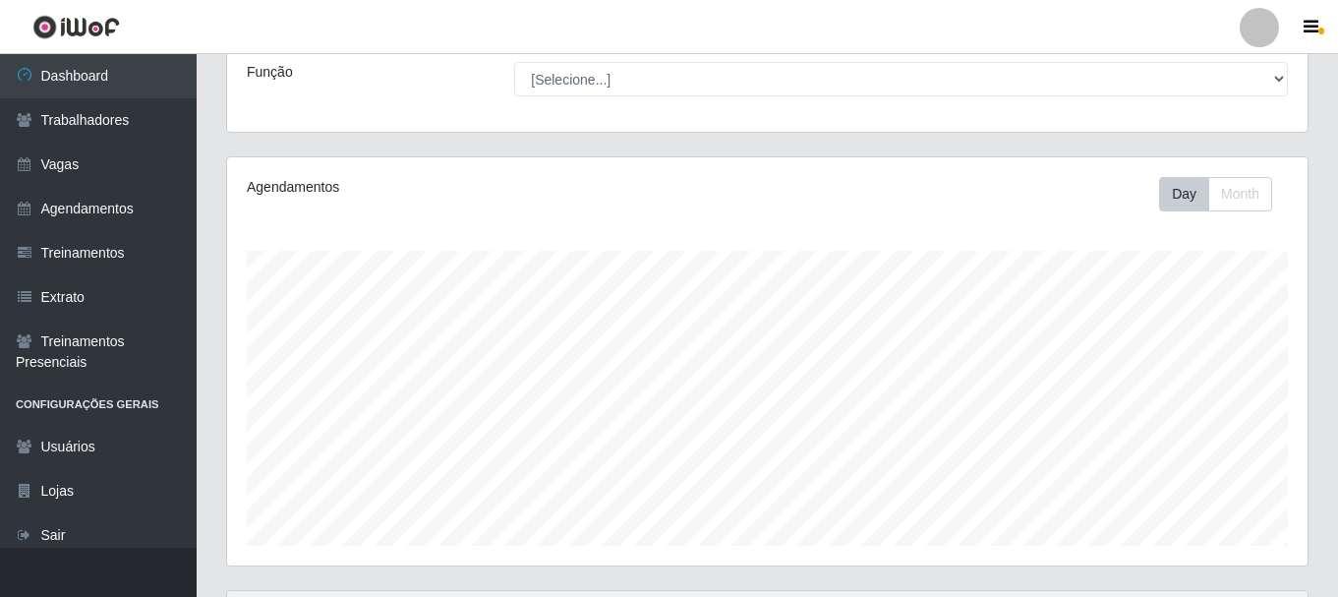
scroll to position [359, 0]
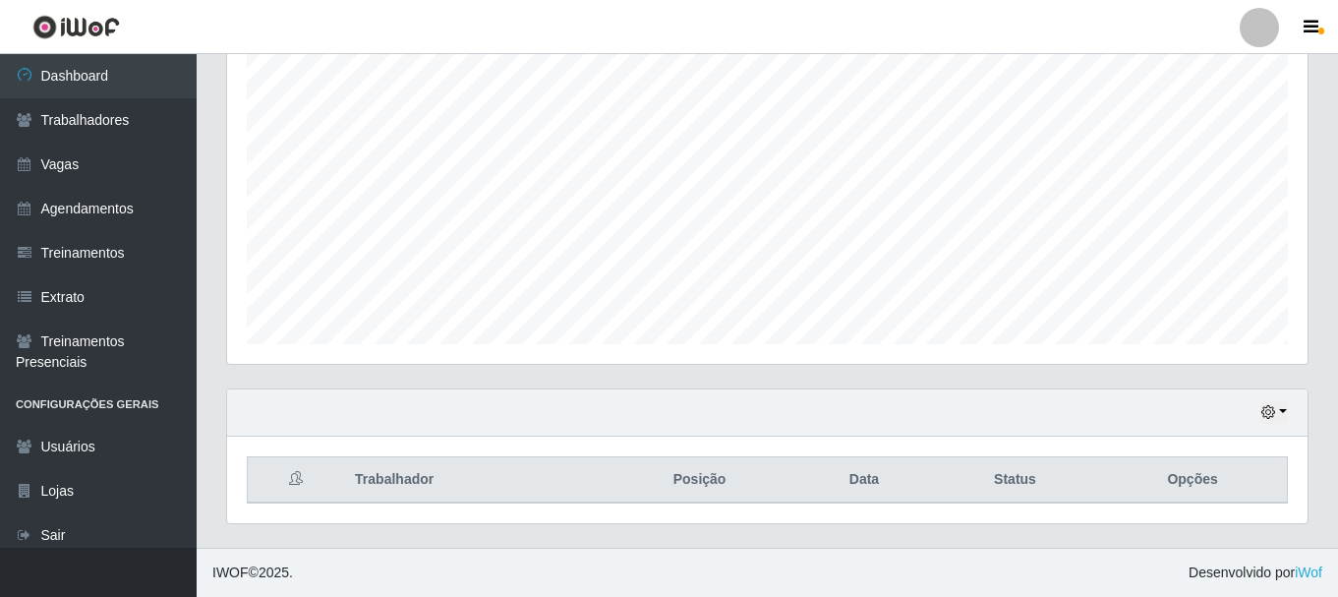
click at [405, 480] on th "Trabalhador" at bounding box center [473, 480] width 260 height 46
click at [674, 460] on th "Posição" at bounding box center [700, 480] width 194 height 46
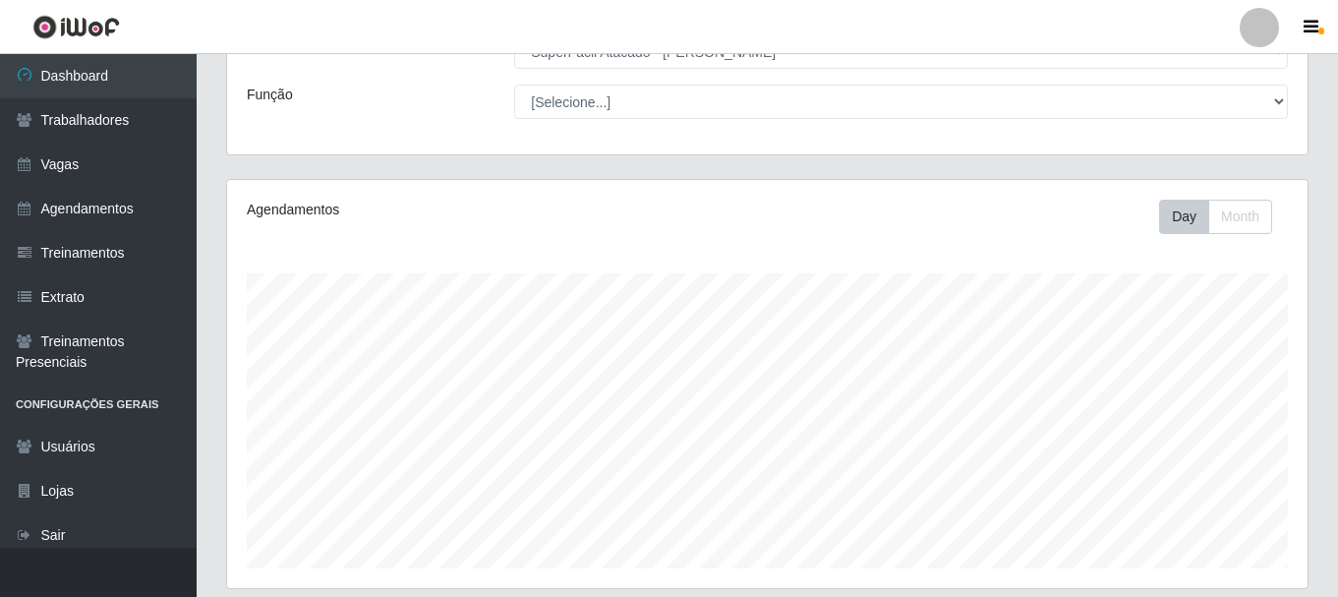
scroll to position [0, 0]
